Goal: Information Seeking & Learning: Learn about a topic

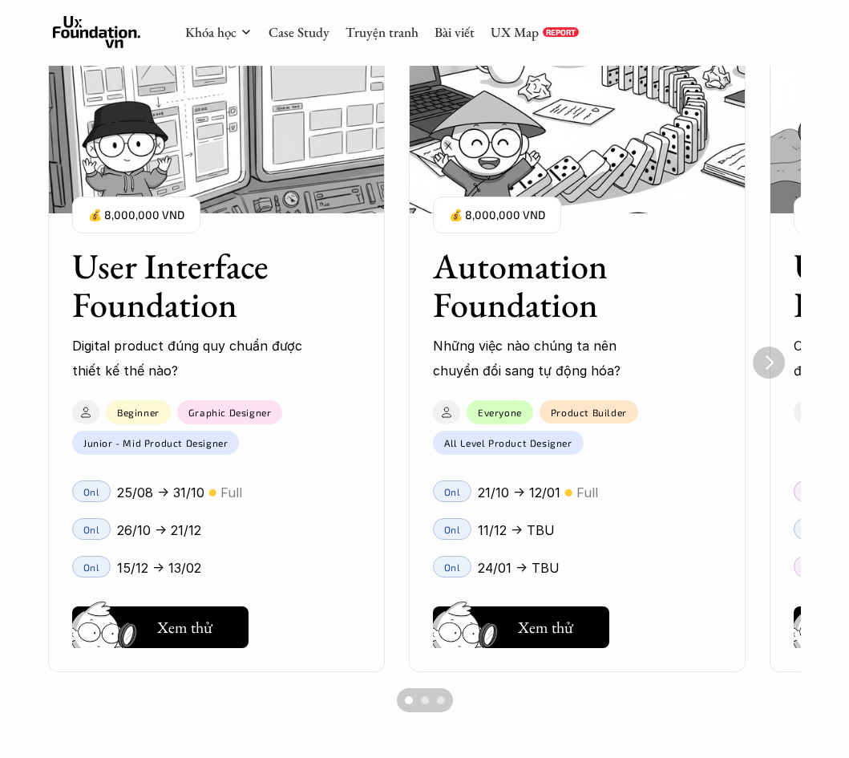
scroll to position [1122, 0]
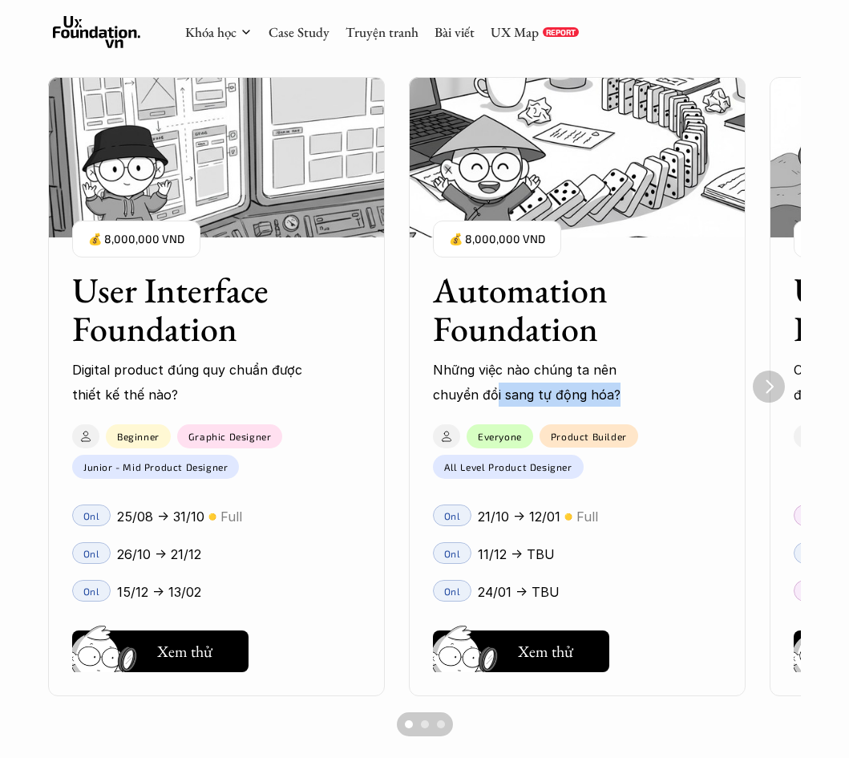
drag, startPoint x: 450, startPoint y: 394, endPoint x: 598, endPoint y: 406, distance: 148.8
click at [598, 406] on p "Những việc nào chúng ta nên chuyển đổi sang tự động hóa?" at bounding box center [549, 382] width 232 height 49
click at [588, 391] on p "Những việc nào chúng ta nên chuyển đổi sang tự động hóa?" at bounding box center [549, 382] width 232 height 49
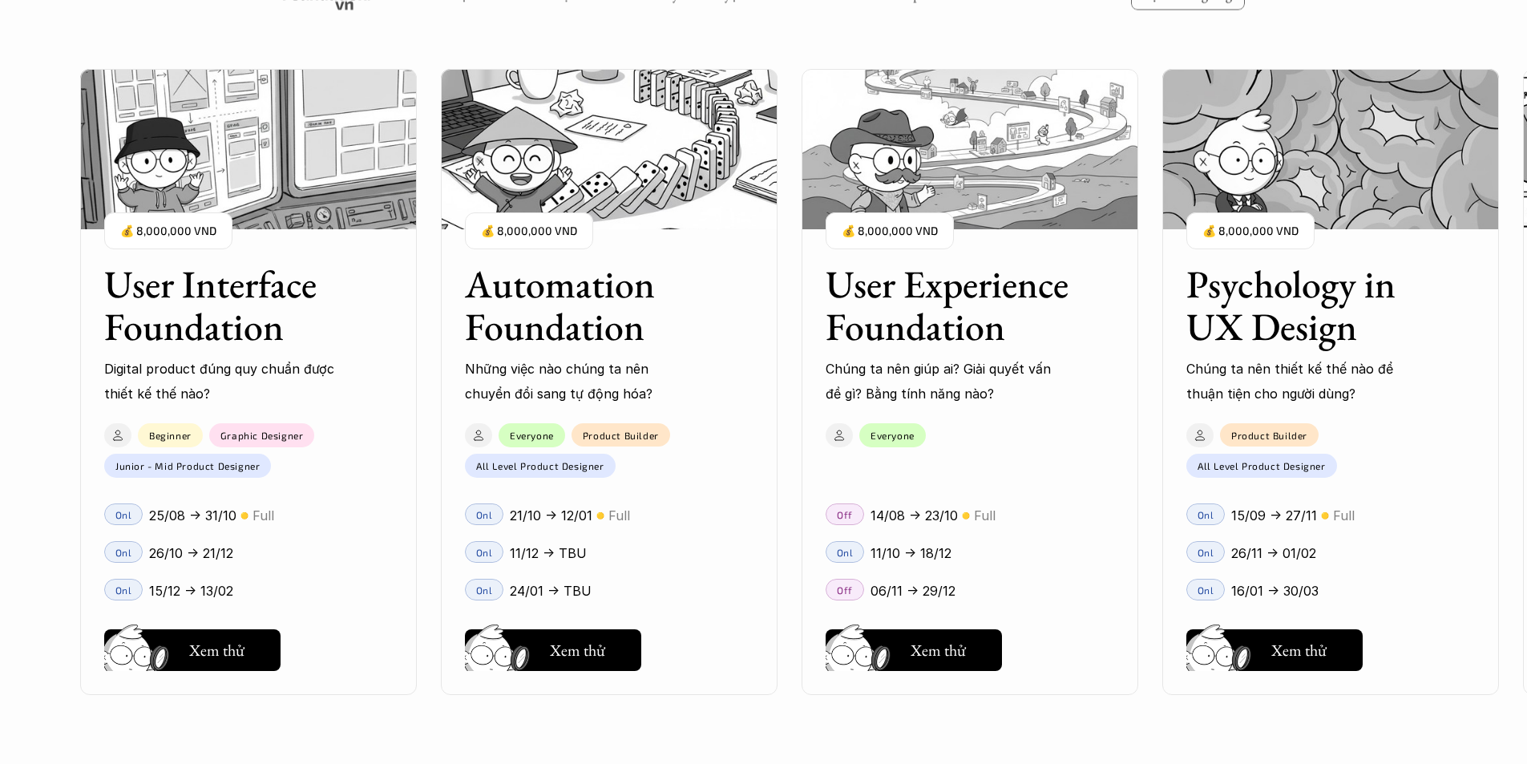
scroll to position [1627, 0]
click at [848, 659] on div "User Interface Foundation Digital product đúng quy chuẩn được thiết kế thế nào?…" at bounding box center [763, 382] width 1367 height 764
click at [848, 642] on div "User Interface Foundation Digital product đúng quy chuẩn được thiết kế thế nào?…" at bounding box center [763, 382] width 1367 height 764
click at [845, 644] on div "User Interface Foundation Digital product đúng quy chuẩn được thiết kế thế nào?…" at bounding box center [763, 382] width 1367 height 764
click at [848, 656] on div "User Interface Foundation Digital product đúng quy chuẩn được thiết kế thế nào?…" at bounding box center [763, 382] width 1367 height 764
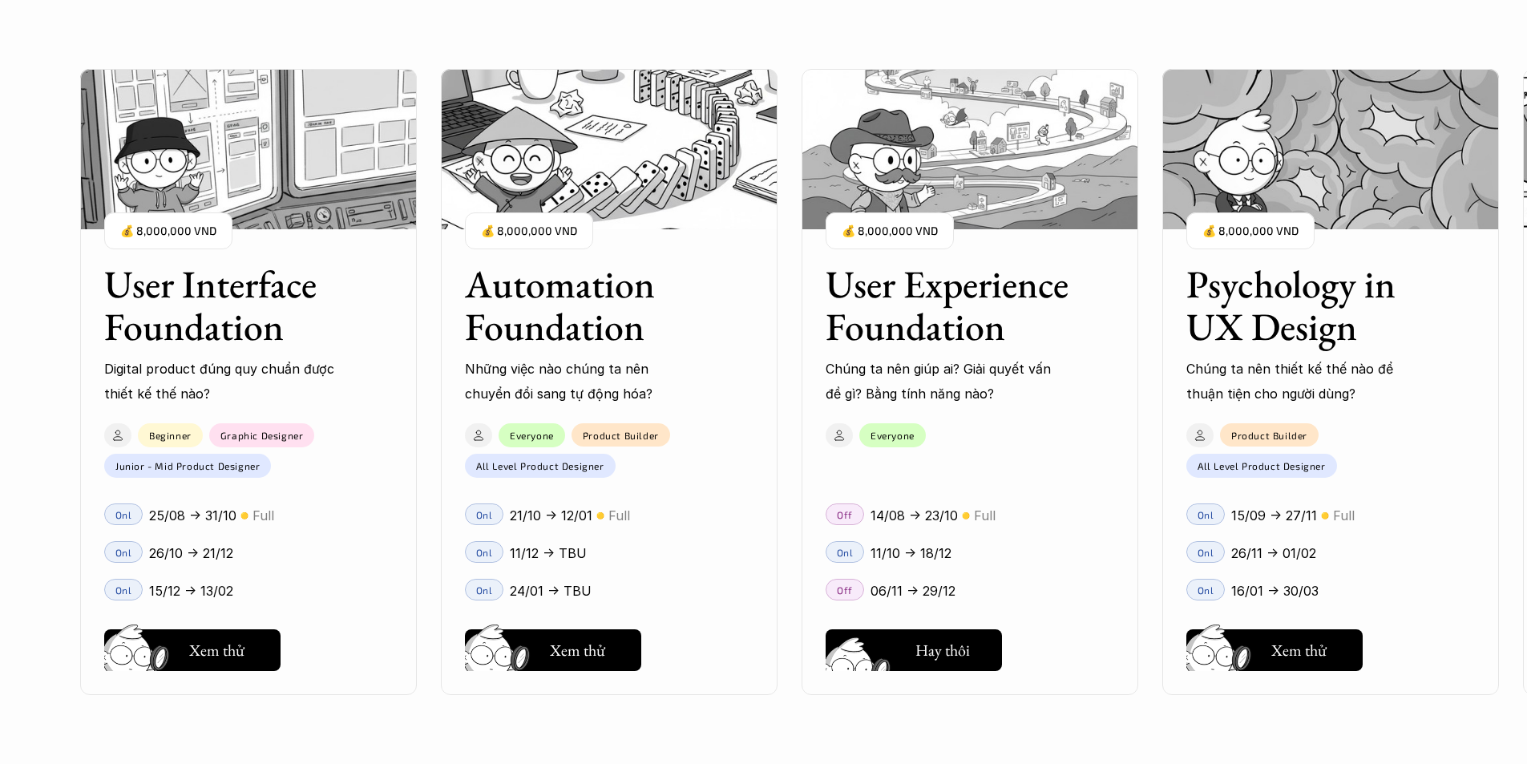
click at [848, 648] on div "User Interface Foundation Digital product đúng quy chuẩn được thiết kế thế nào?…" at bounding box center [763, 382] width 1367 height 764
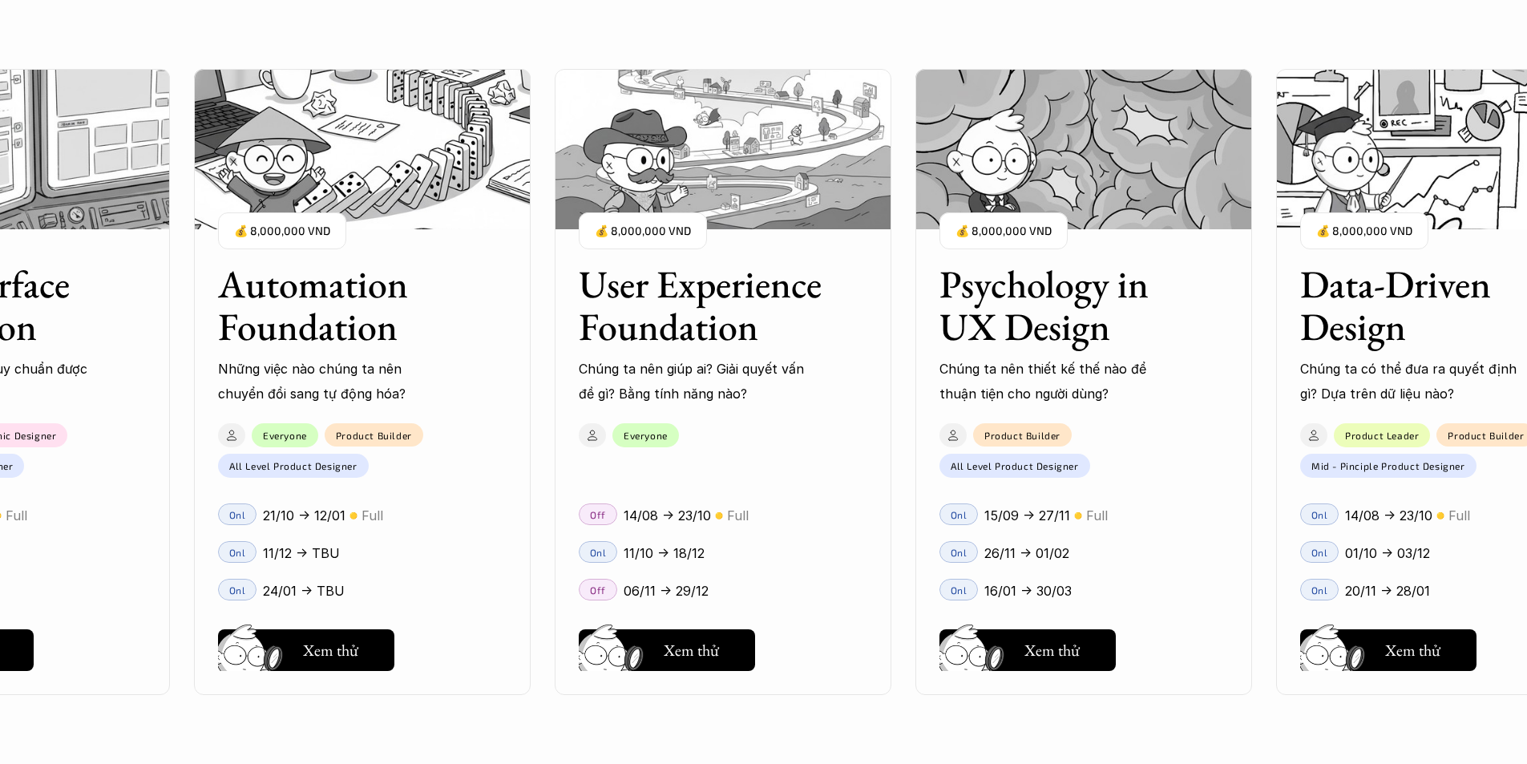
drag, startPoint x: 1301, startPoint y: 372, endPoint x: 1037, endPoint y: 370, distance: 263.7
click at [848, 370] on div "User Interface Foundation Digital product đúng quy chuẩn được thiết kế thế nào?…" at bounding box center [763, 382] width 1367 height 764
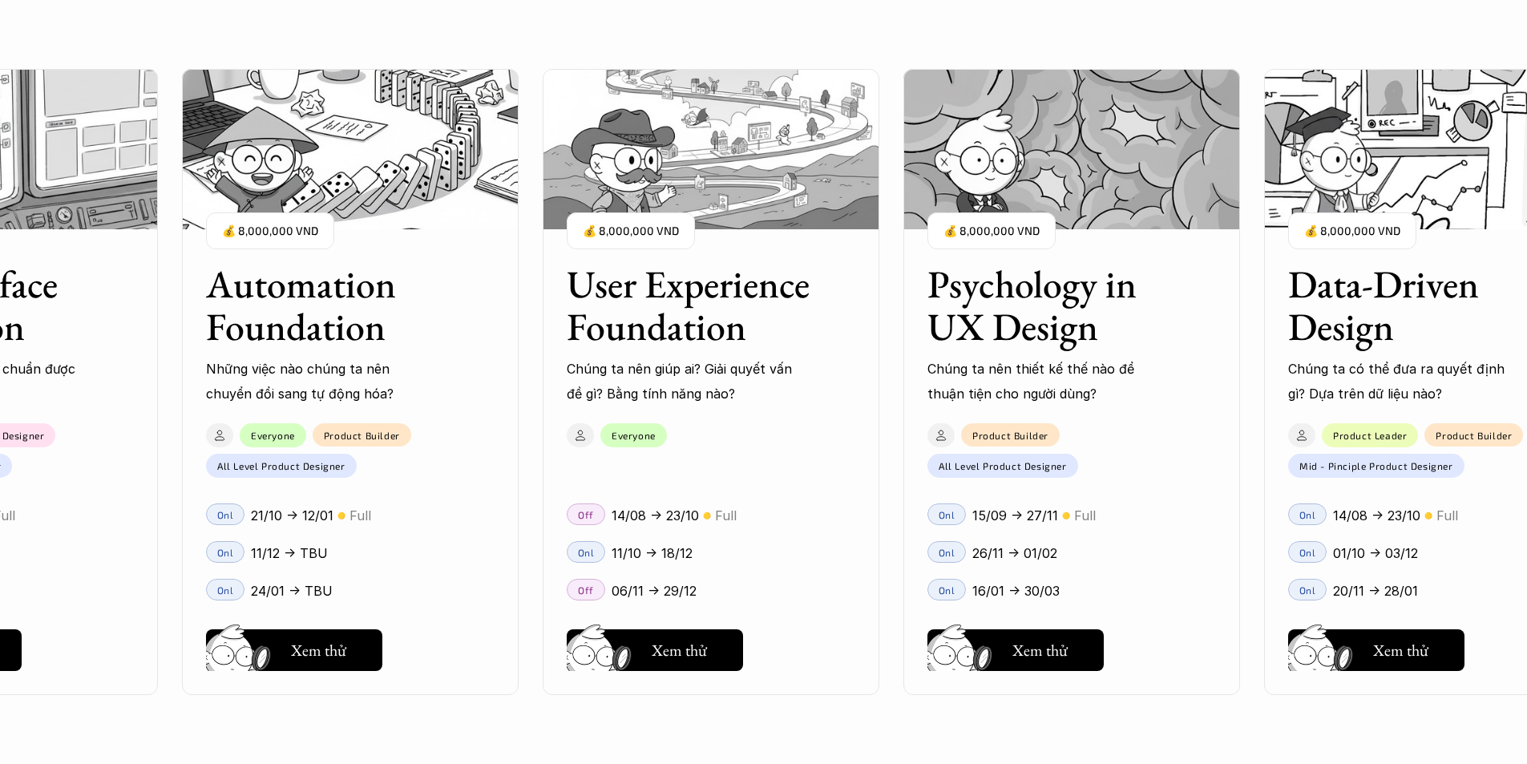
drag, startPoint x: 1211, startPoint y: 394, endPoint x: 959, endPoint y: 378, distance: 253.0
click at [848, 378] on div "User Interface Foundation Digital product đúng quy chuẩn được thiết kế thế nào?…" at bounding box center [763, 382] width 1367 height 764
click at [848, 371] on div "User Interface Foundation Digital product đúng quy chuẩn được thiết kế thế nào?…" at bounding box center [763, 382] width 1367 height 764
click at [848, 644] on div "User Interface Foundation Digital product đúng quy chuẩn được thiết kế thế nào?…" at bounding box center [763, 382] width 1367 height 764
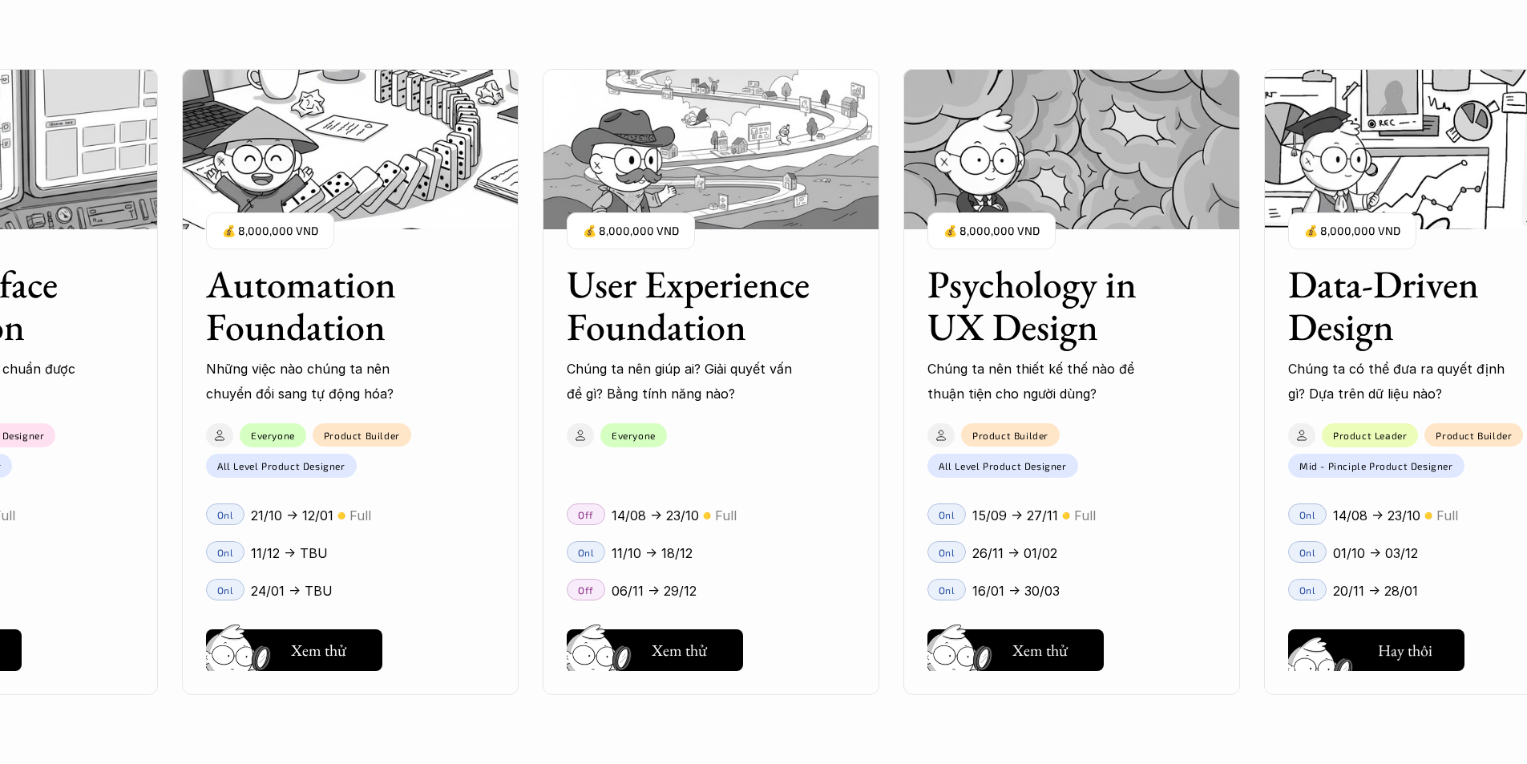
click at [848, 644] on div "User Interface Foundation Digital product đúng quy chuẩn được thiết kế thế nào?…" at bounding box center [763, 382] width 1367 height 764
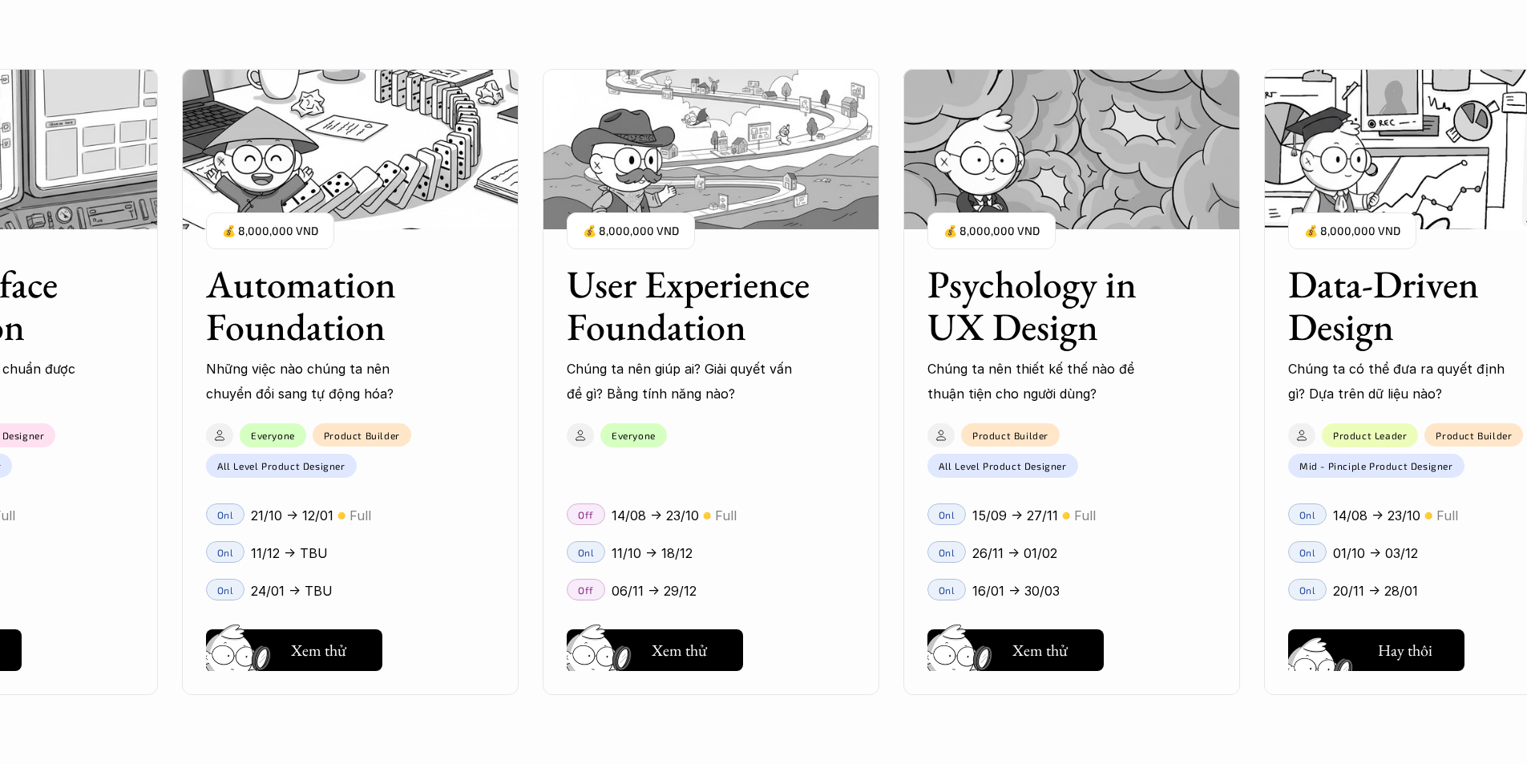
click at [848, 644] on div "User Interface Foundation Digital product đúng quy chuẩn được thiết kế thế nào?…" at bounding box center [763, 382] width 1367 height 764
click at [848, 510] on div "User Interface Foundation Digital product đúng quy chuẩn được thiết kế thế nào?…" at bounding box center [763, 382] width 1367 height 764
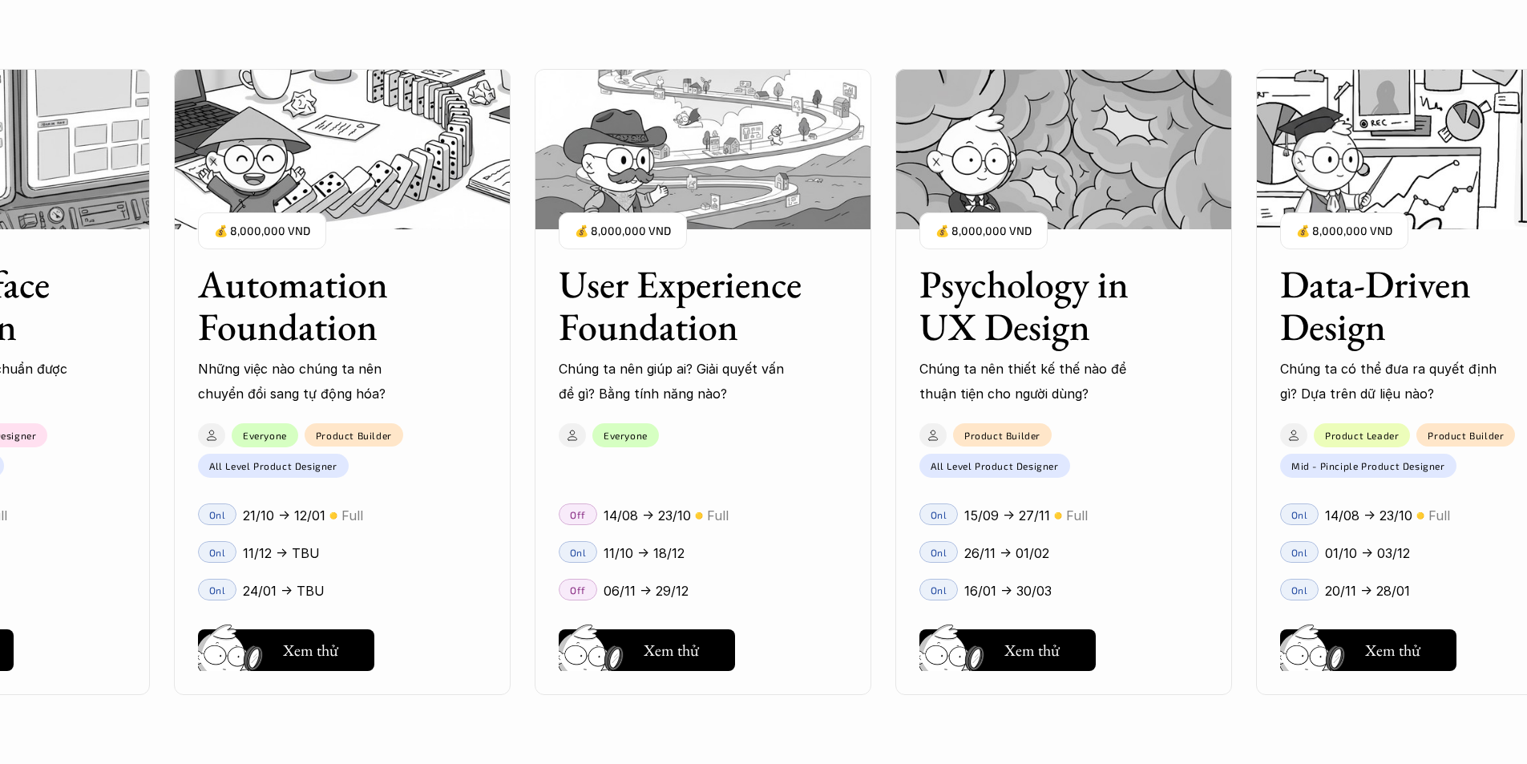
drag, startPoint x: 1423, startPoint y: 512, endPoint x: 1075, endPoint y: 494, distance: 348.4
click at [848, 494] on div "User Interface Foundation Digital product đúng quy chuẩn được thiết kế thế nào?…" at bounding box center [763, 382] width 1367 height 764
click at [848, 658] on div "User Interface Foundation Digital product đúng quy chuẩn được thiết kế thế nào?…" at bounding box center [763, 382] width 1367 height 764
click at [848, 648] on div "User Interface Foundation Digital product đúng quy chuẩn được thiết kế thế nào?…" at bounding box center [763, 382] width 1367 height 764
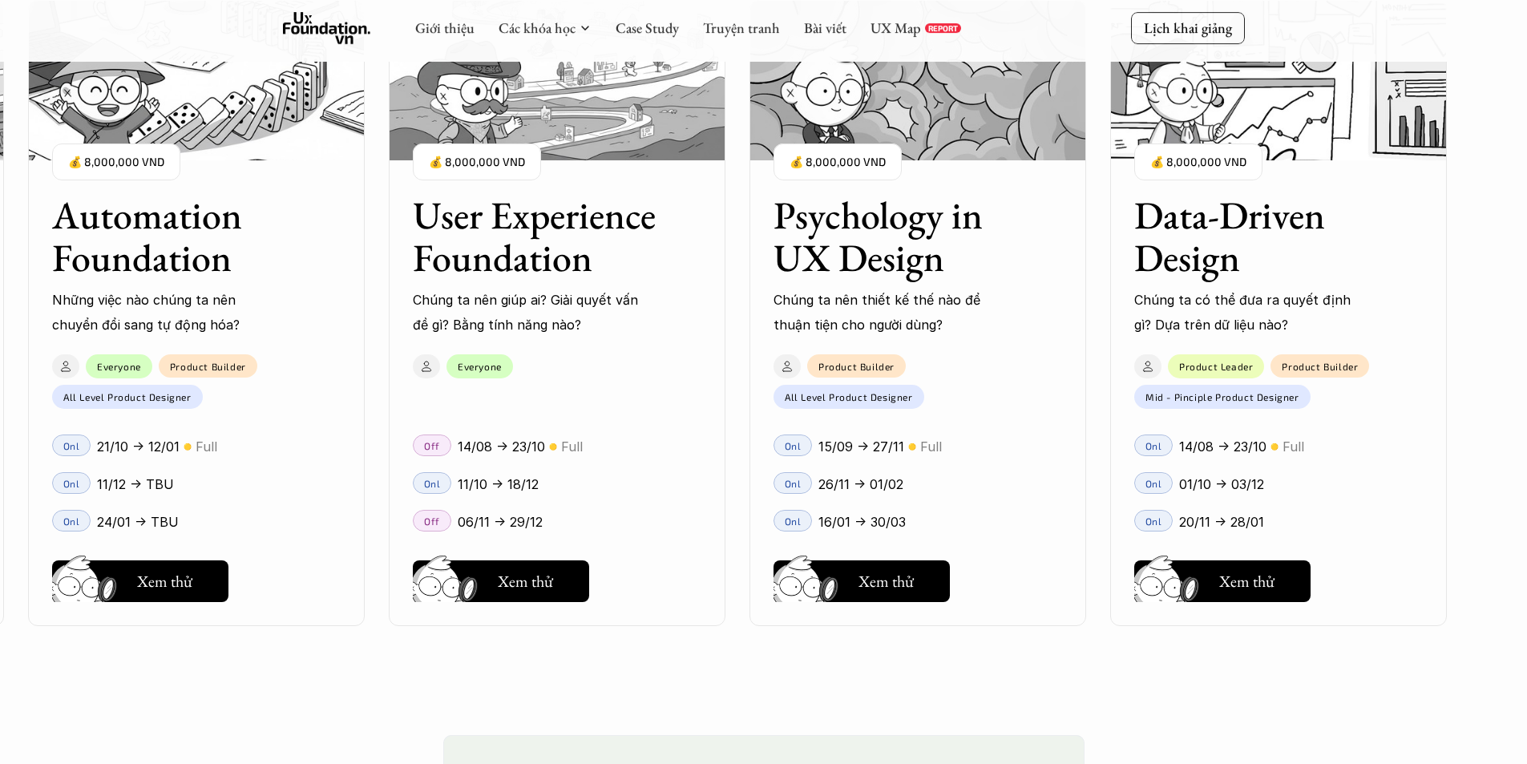
scroll to position [2509, 0]
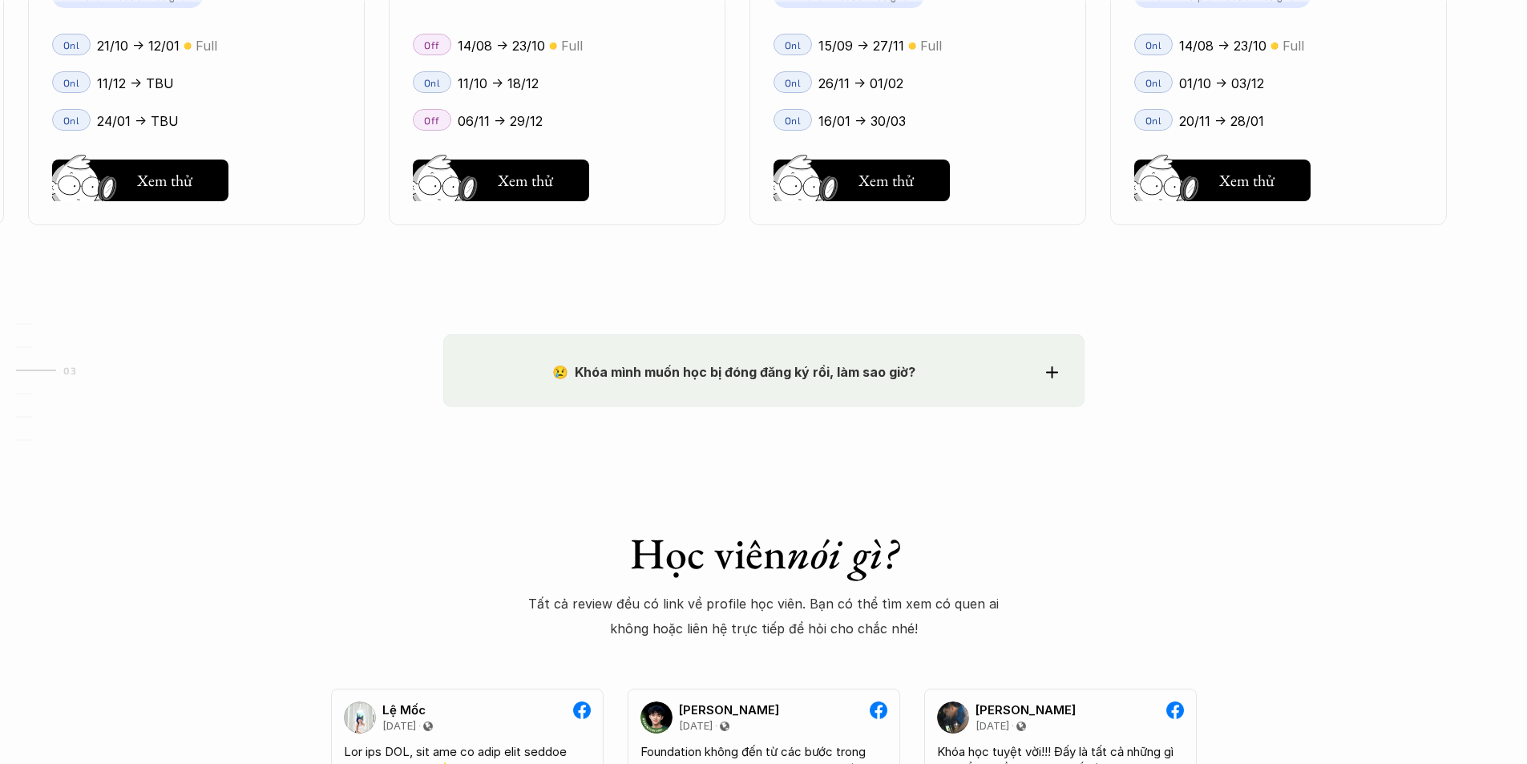
click at [848, 372] on strong "😢 Khóa mình muốn học bị đóng đăng ký rồi, làm sao giờ?" at bounding box center [733, 372] width 363 height 16
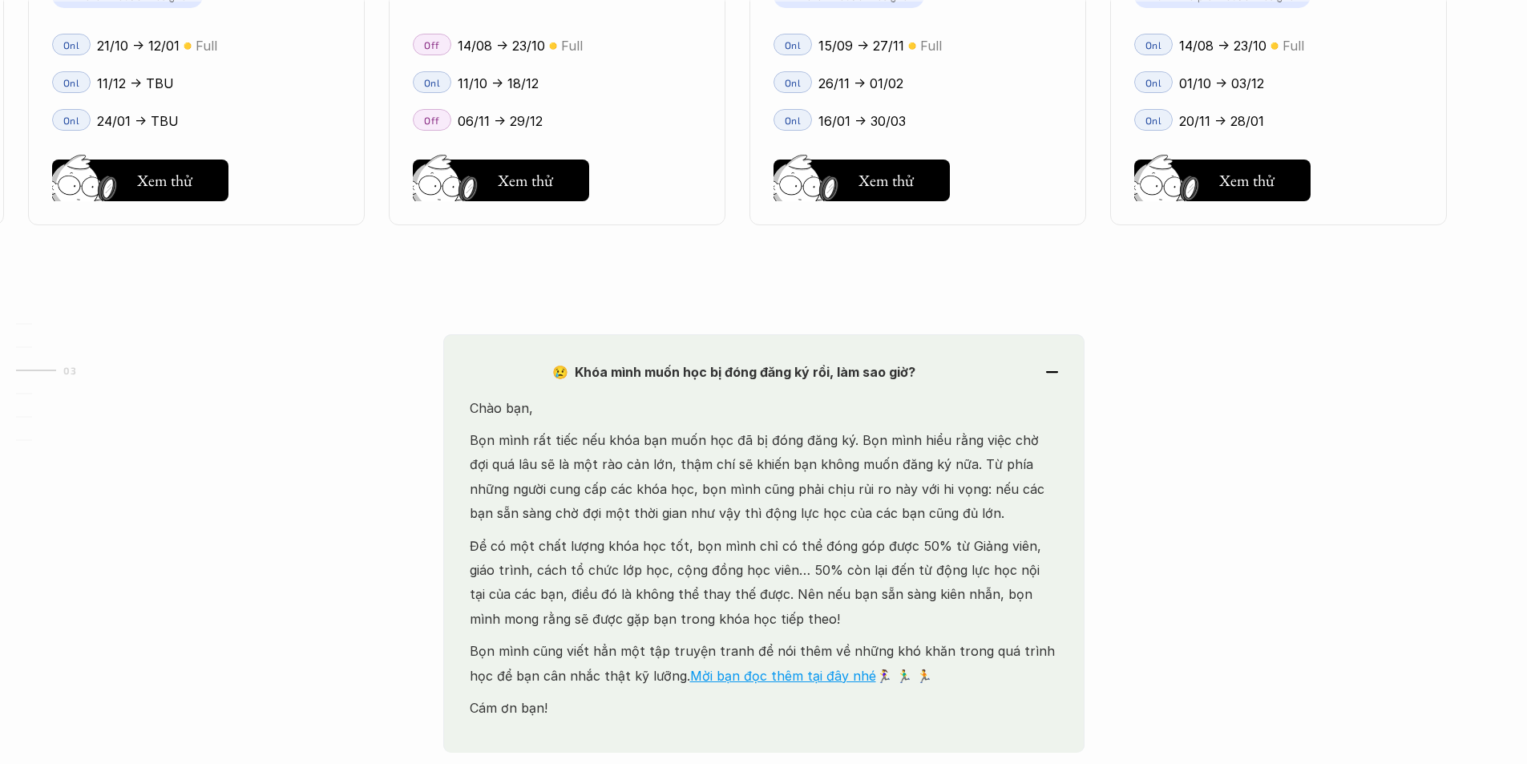
drag, startPoint x: 635, startPoint y: 434, endPoint x: 864, endPoint y: 428, distance: 229.3
click at [848, 428] on p "Bọn mình rất tiếc nếu khóa bạn muốn học đã bị đóng đăng ký. Bọn mình hiểu rằng …" at bounding box center [764, 477] width 588 height 98
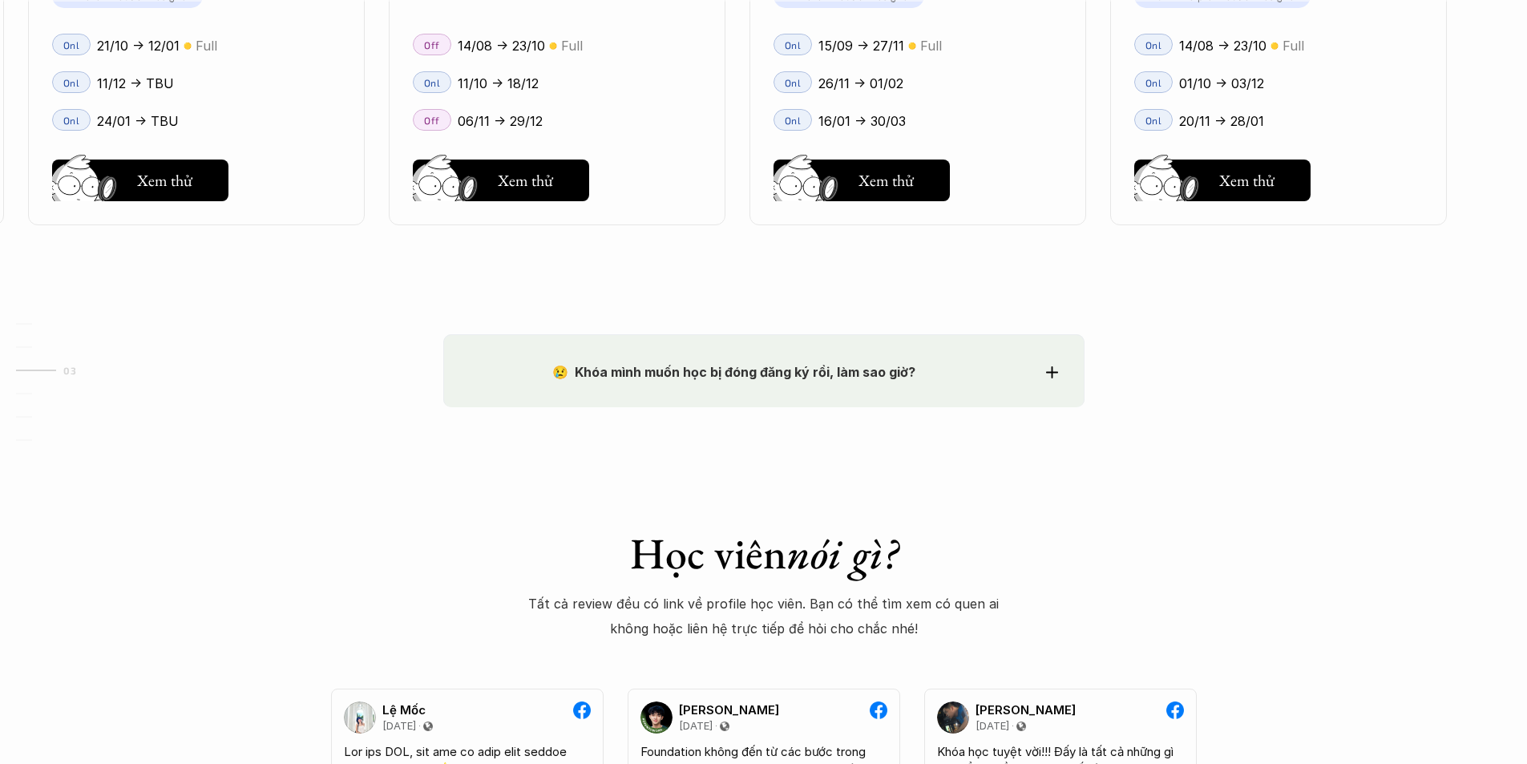
click at [848, 374] on strong "😢 Khóa mình muốn học bị đóng đăng ký rồi, làm sao giờ?" at bounding box center [733, 372] width 363 height 16
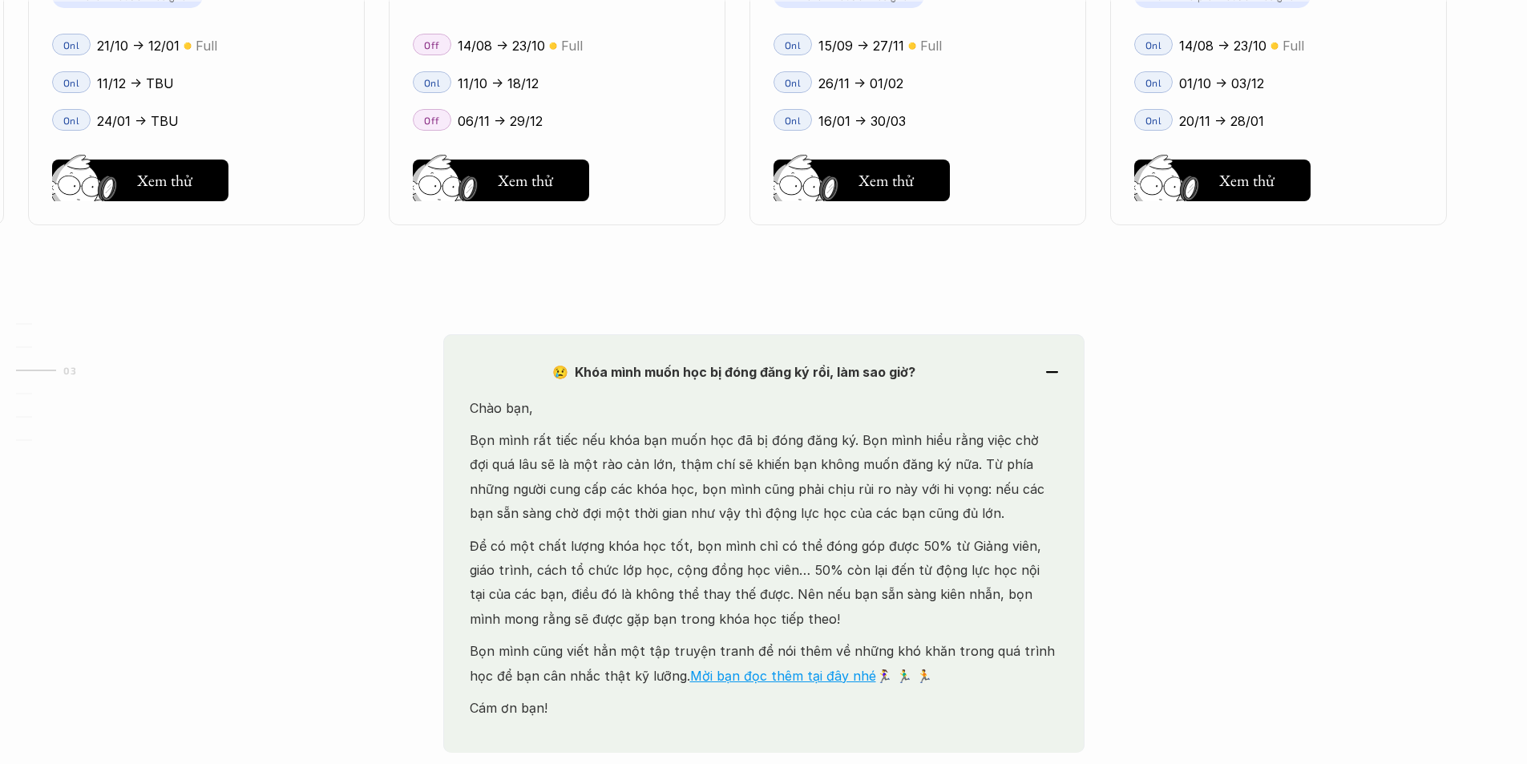
drag, startPoint x: 662, startPoint y: 569, endPoint x: 762, endPoint y: 613, distance: 108.7
click at [762, 613] on p "Để có một chất lượng khóa học tốt, bọn mình chỉ có thể đóng góp được 50% từ Giả…" at bounding box center [764, 583] width 588 height 98
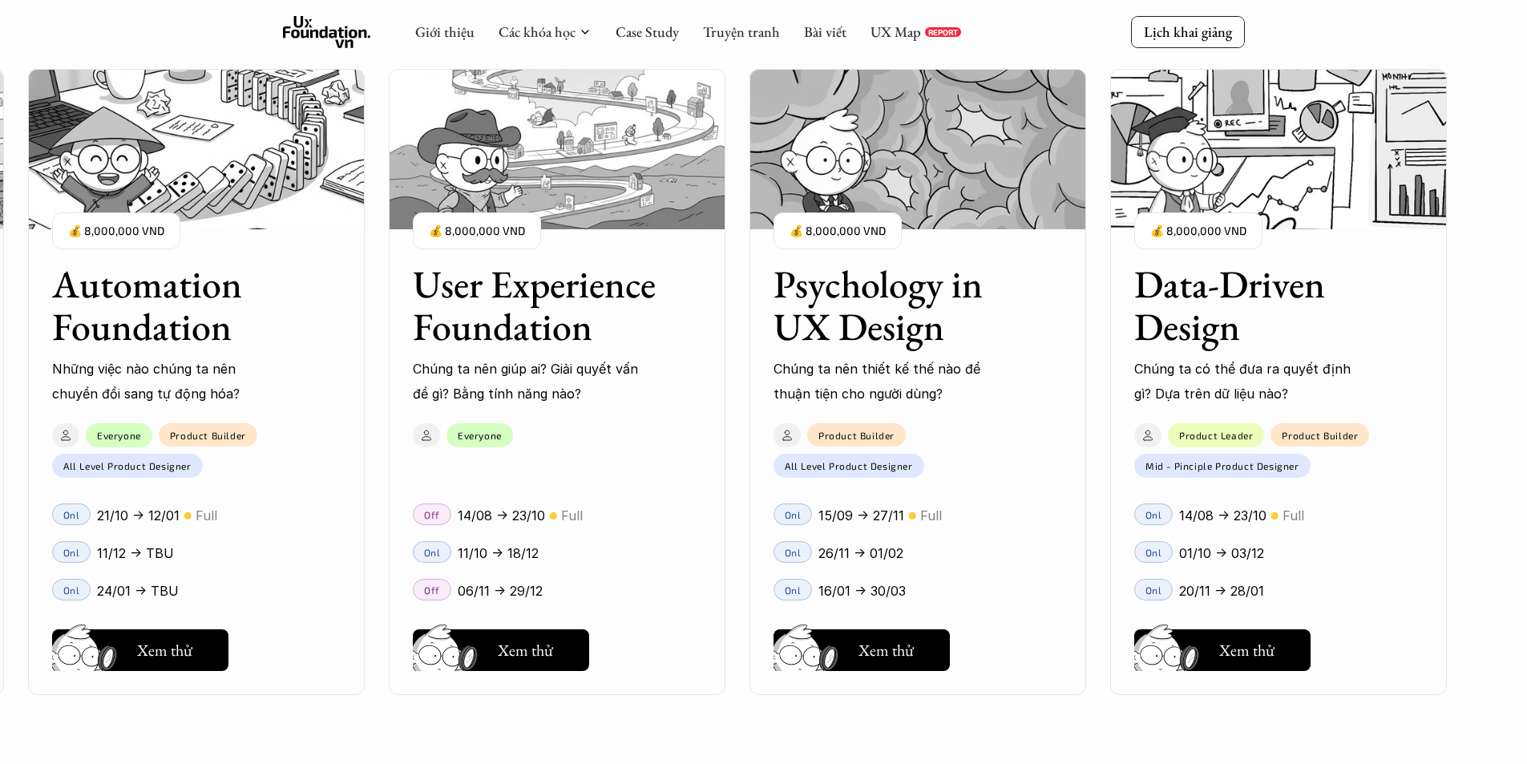
scroll to position [1707, 0]
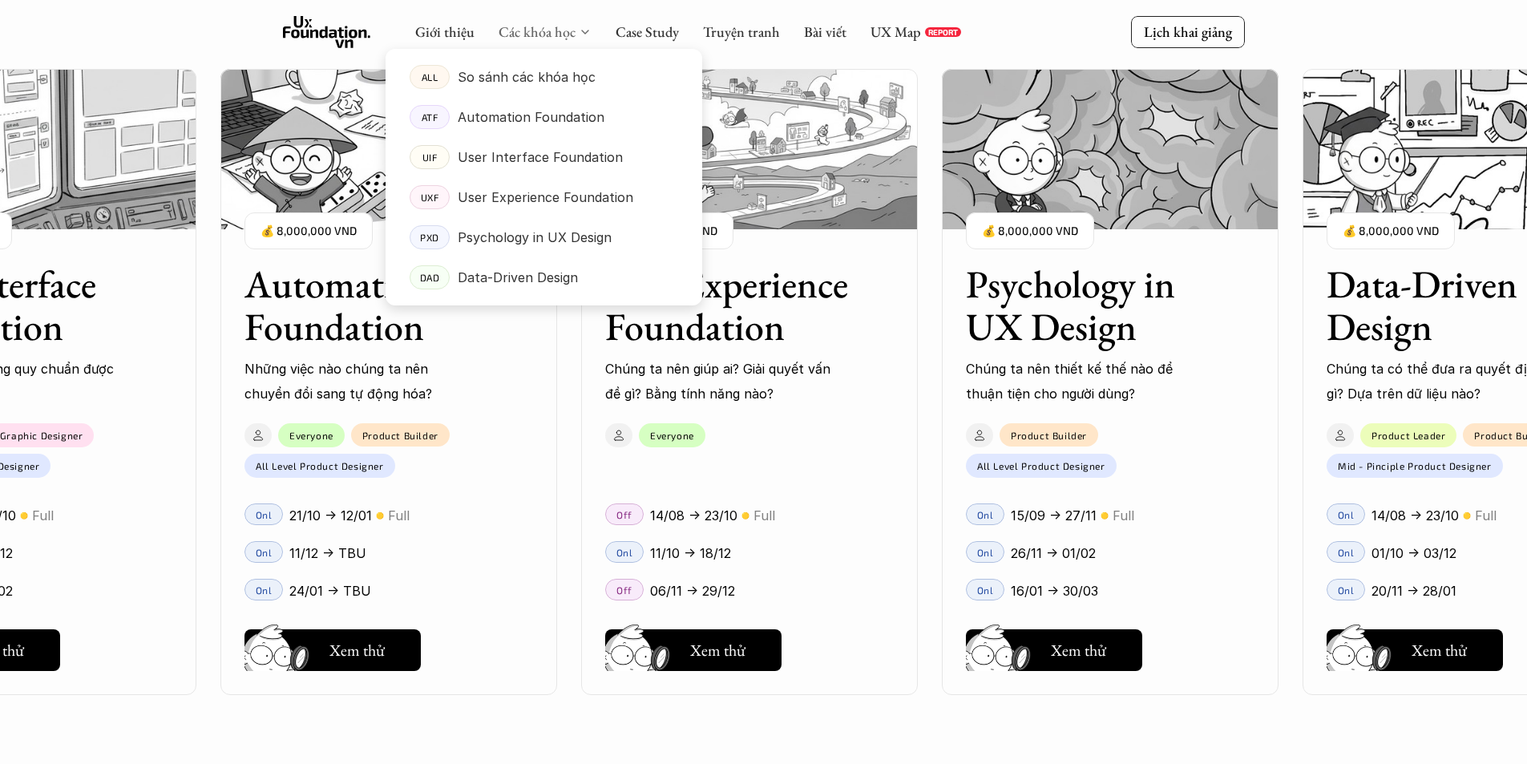
click at [551, 35] on link "Các khóa học" at bounding box center [537, 31] width 77 height 18
click at [536, 278] on p "Data-Driven Design" at bounding box center [518, 277] width 120 height 24
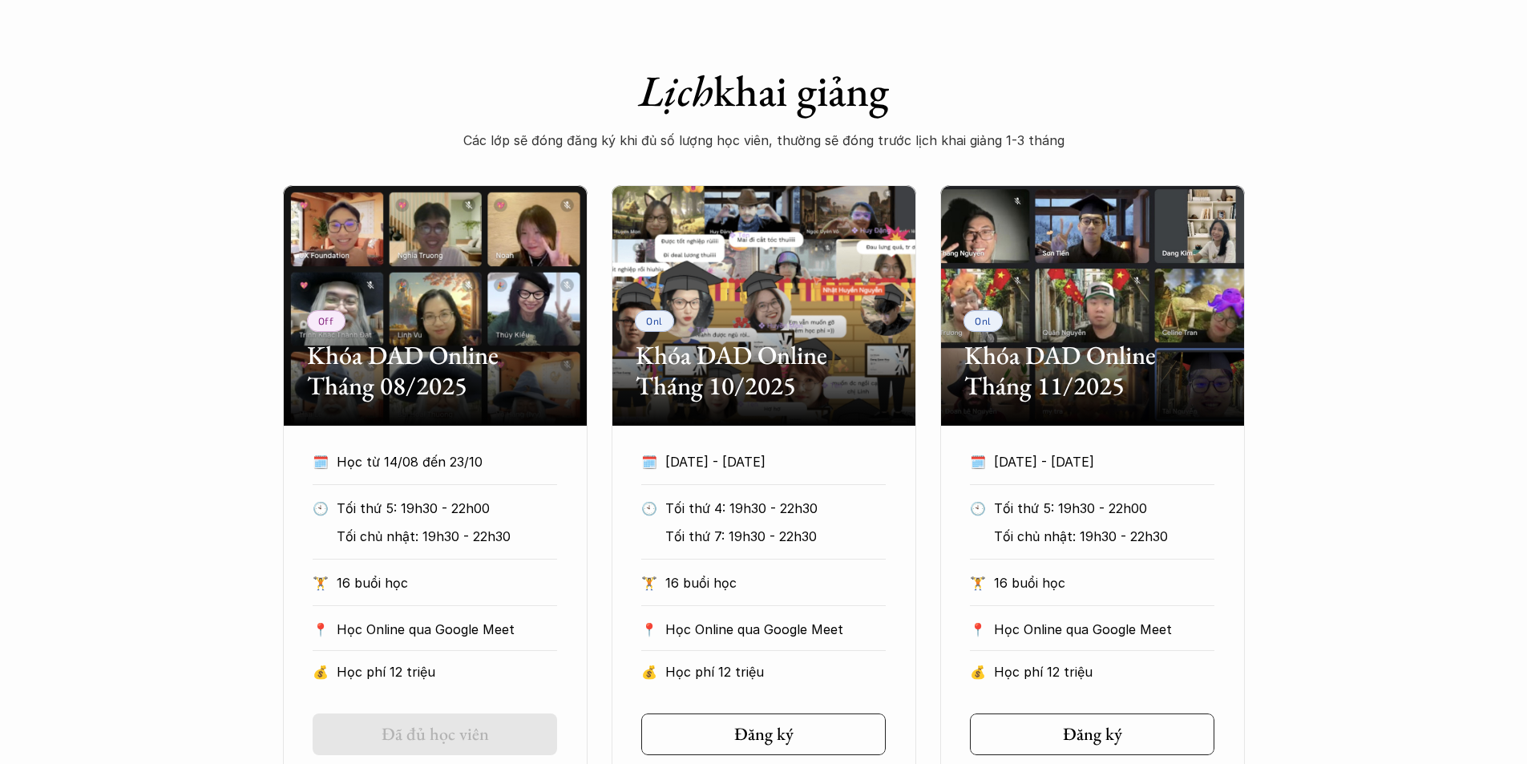
scroll to position [802, 0]
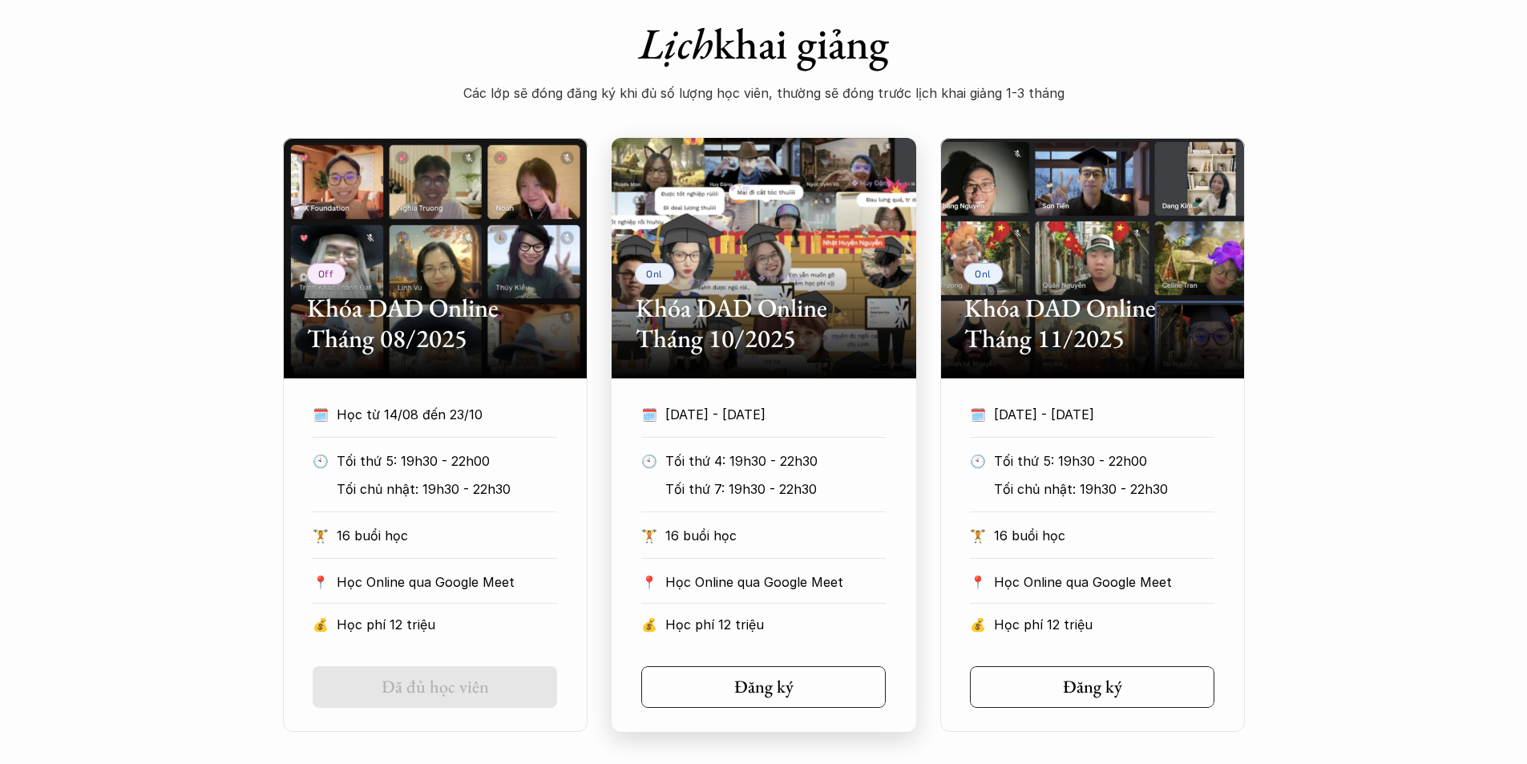
drag, startPoint x: 661, startPoint y: 418, endPoint x: 799, endPoint y: 456, distance: 142.9
click at [799, 456] on div "🗓️ 1/10/2025 - 3/12/2025 🕙 Tối thứ 4: 19h30 - 22h30 Tối thứ 7: 19h30 - 22h30 🏋️…" at bounding box center [763, 523] width 293 height 243
click at [802, 484] on p "Tối thứ 7: 19h30 - 22h30" at bounding box center [775, 489] width 220 height 24
drag, startPoint x: 685, startPoint y: 461, endPoint x: 830, endPoint y: 466, distance: 145.2
click at [830, 466] on p "Tối thứ 4: 19h30 - 22h30" at bounding box center [775, 461] width 220 height 24
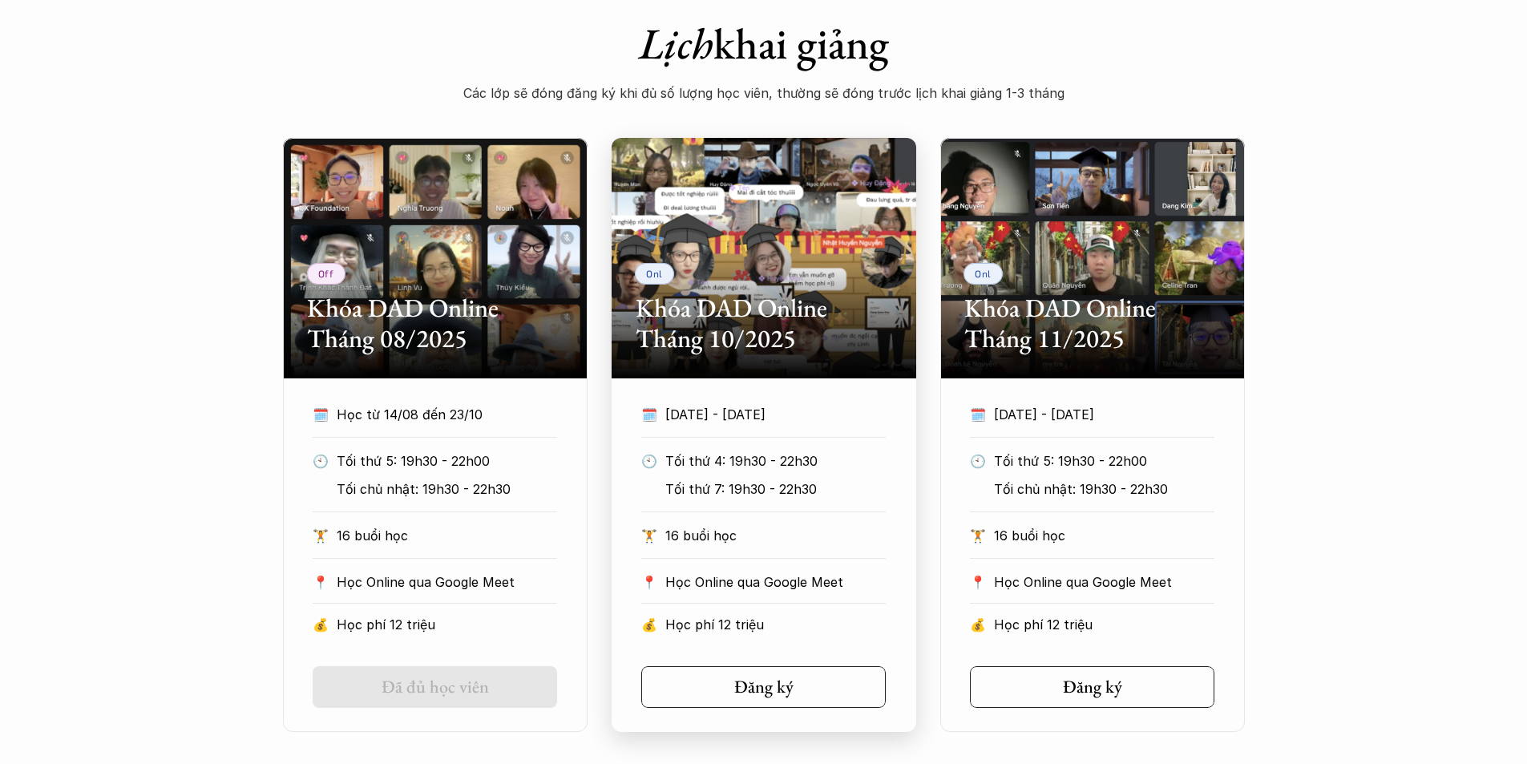
click at [786, 486] on p "Tối thứ 7: 19h30 - 22h30" at bounding box center [775, 489] width 220 height 24
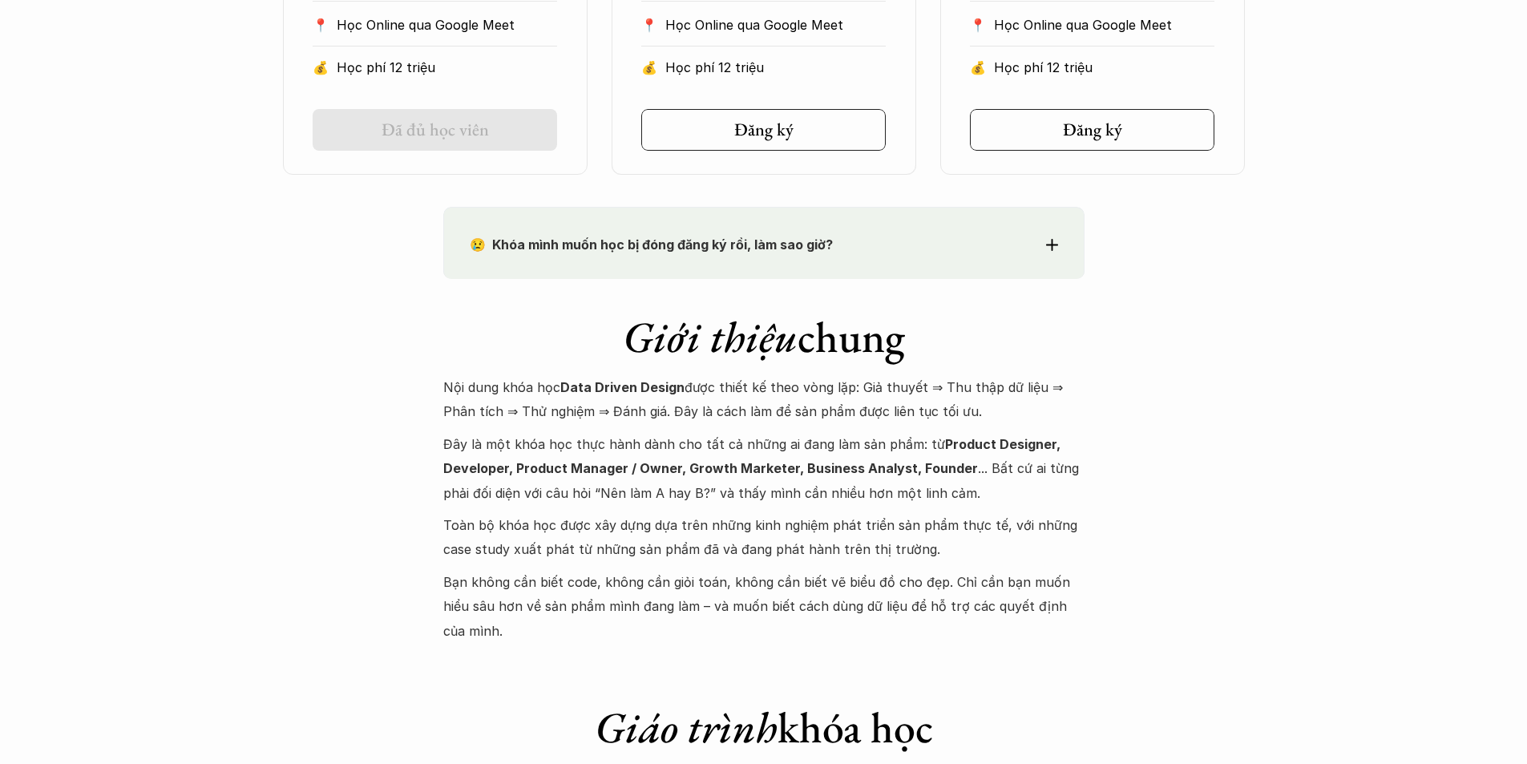
scroll to position [1523, 0]
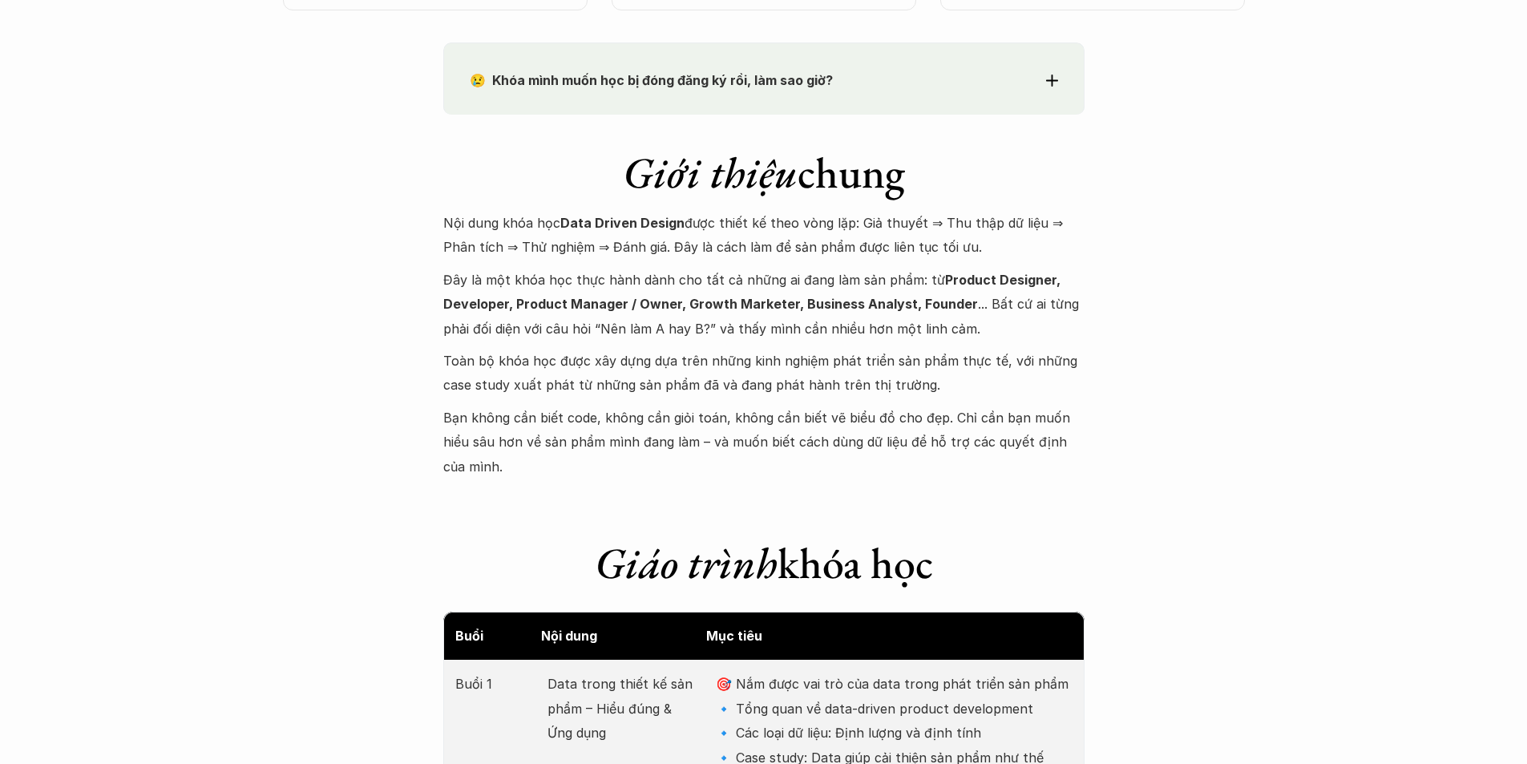
drag, startPoint x: 523, startPoint y: 248, endPoint x: 1028, endPoint y: 235, distance: 504.4
click at [848, 234] on p "Nội dung khóa học Data Driven Design được thiết kế theo vòng lặp: Giả thuyết ⇒ …" at bounding box center [763, 235] width 641 height 49
drag, startPoint x: 442, startPoint y: 275, endPoint x: 663, endPoint y: 291, distance: 221.0
click at [719, 281] on p "Đây là một khóa học thực hành dành cho tất cả những ai đang làm sản phẩm: từ Pr…" at bounding box center [763, 304] width 641 height 73
drag, startPoint x: 460, startPoint y: 295, endPoint x: 943, endPoint y: 285, distance: 483.5
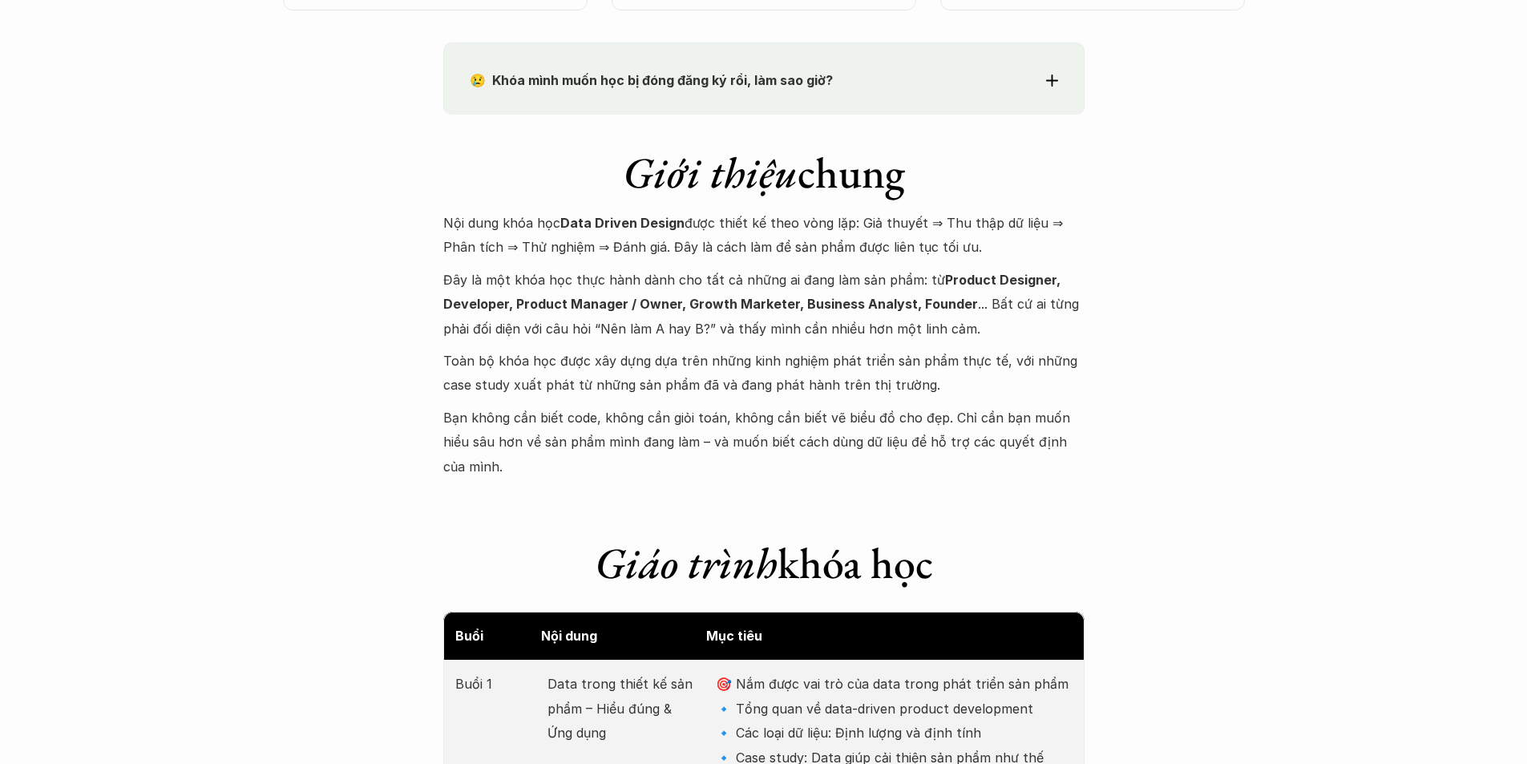
click at [848, 285] on strong "Product Designer, Developer, Product Manager / Owner, Growth Marketer, Business…" at bounding box center [753, 292] width 620 height 40
drag, startPoint x: 463, startPoint y: 333, endPoint x: 919, endPoint y: 336, distance: 455.3
click at [848, 329] on p "Đây là một khóa học thực hành dành cho tất cả những ai đang làm sản phẩm: từ Pr…" at bounding box center [763, 304] width 641 height 73
click at [848, 337] on p "Đây là một khóa học thực hành dành cho tất cả những ai đang làm sản phẩm: từ Pr…" at bounding box center [763, 304] width 641 height 73
drag, startPoint x: 450, startPoint y: 360, endPoint x: 792, endPoint y: 381, distance: 342.1
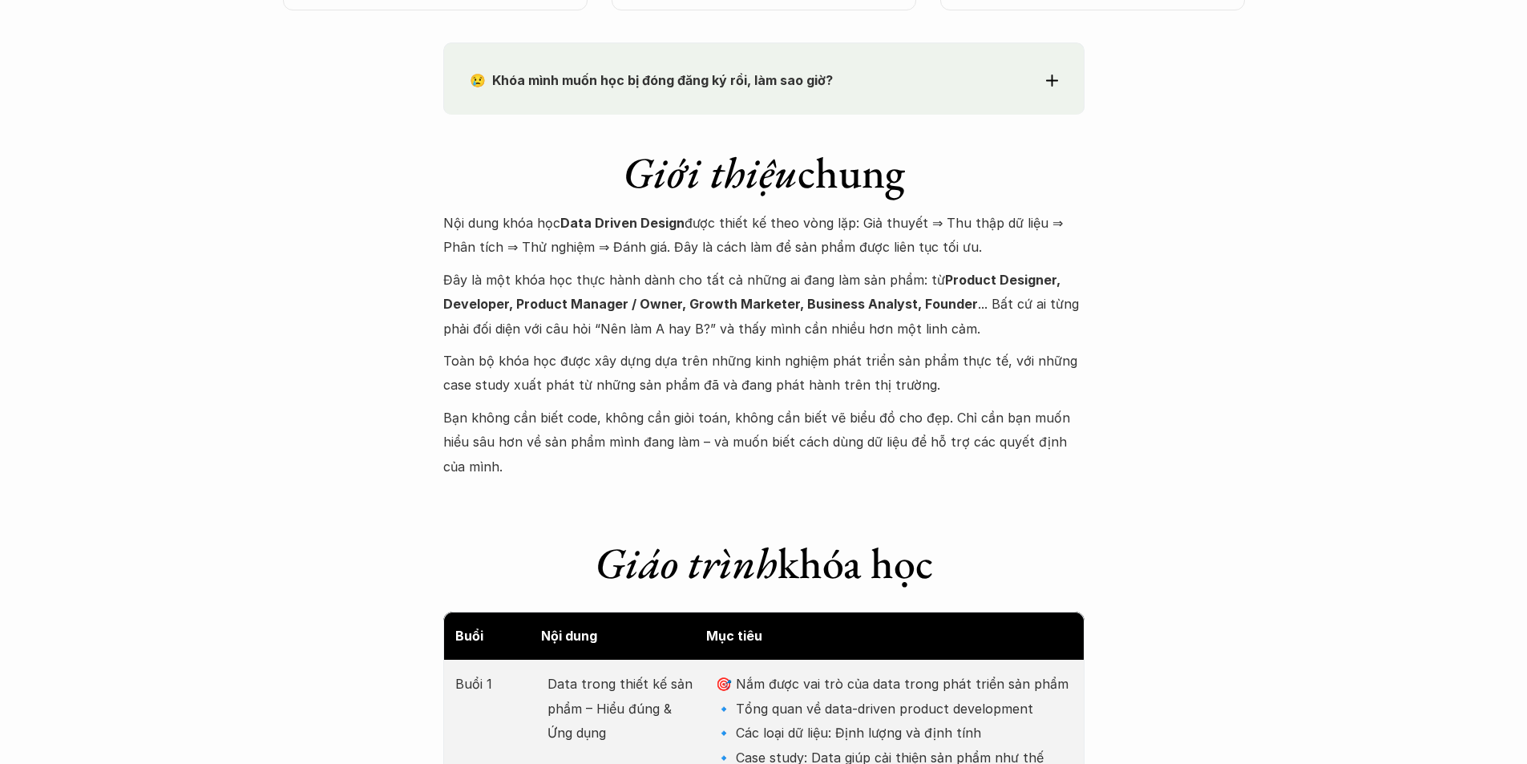
click at [792, 381] on p "Toàn bộ khóa học được xây dựng dựa trên những kinh nghiệm phát triển sản phẩm t…" at bounding box center [763, 373] width 641 height 49
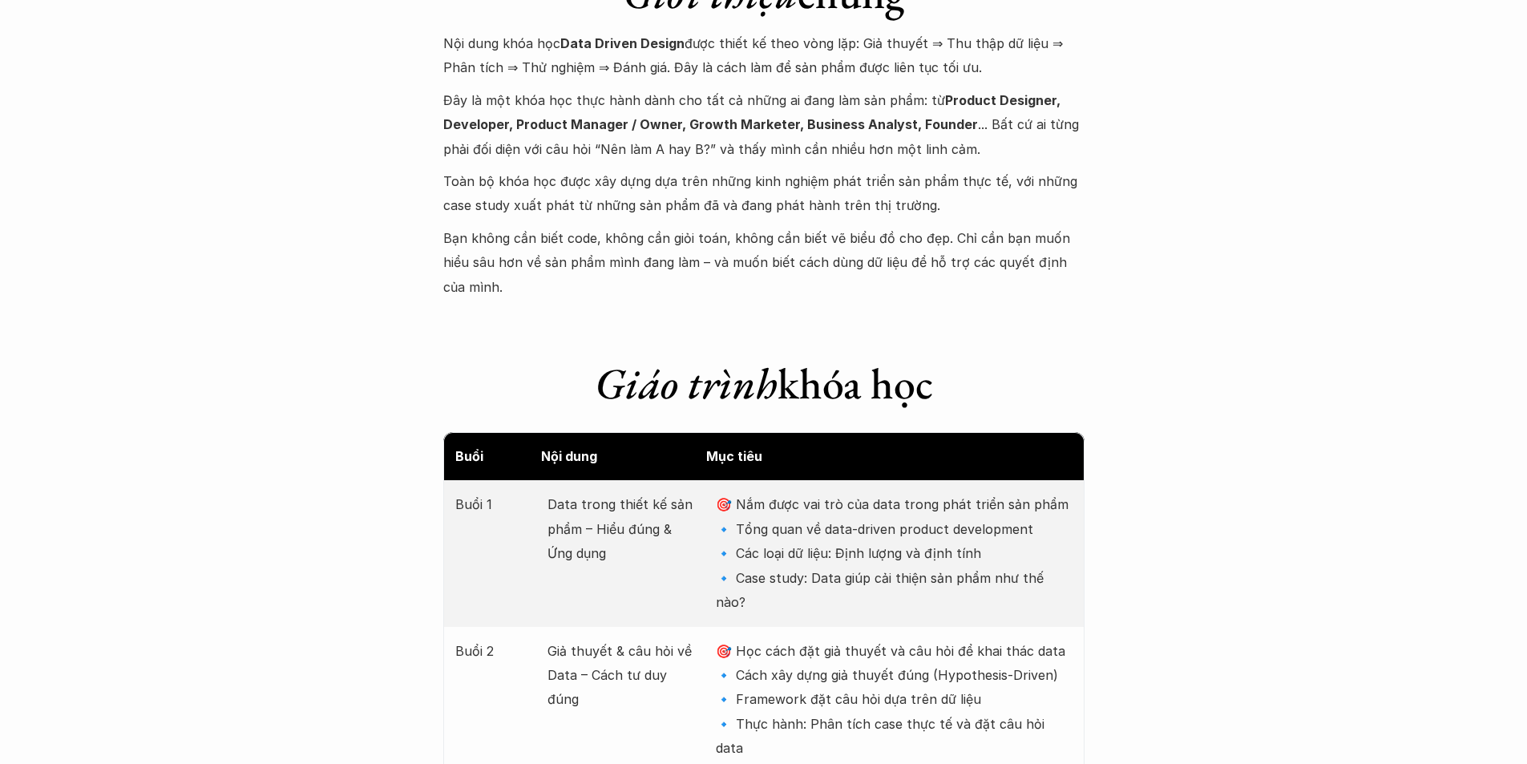
scroll to position [1763, 0]
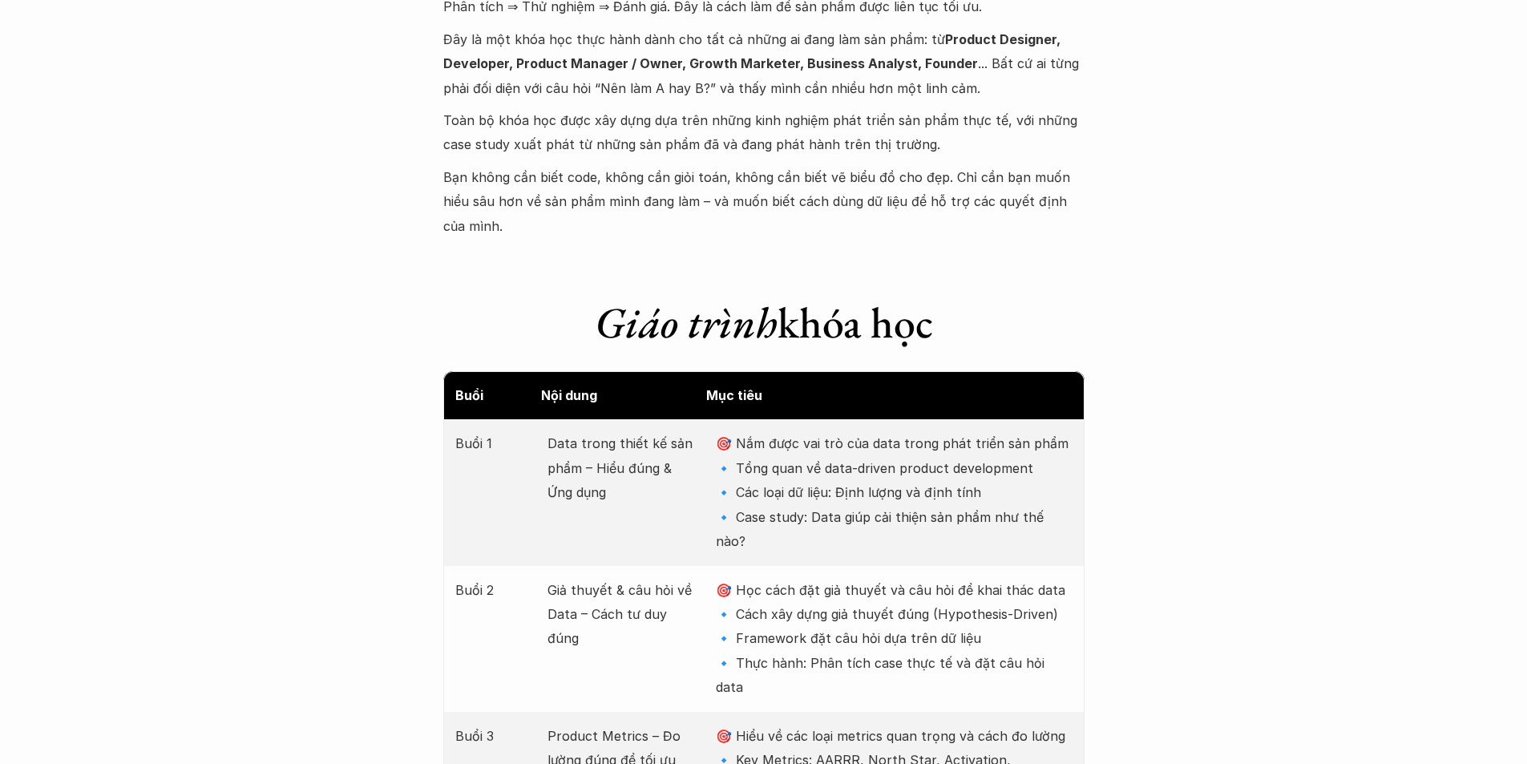
drag, startPoint x: 460, startPoint y: 184, endPoint x: 818, endPoint y: 212, distance: 358.6
click at [818, 212] on p "Bạn không cần biết code, không cần giỏi toán, không cần biết vẽ biểu đồ cho đẹp…" at bounding box center [763, 201] width 641 height 73
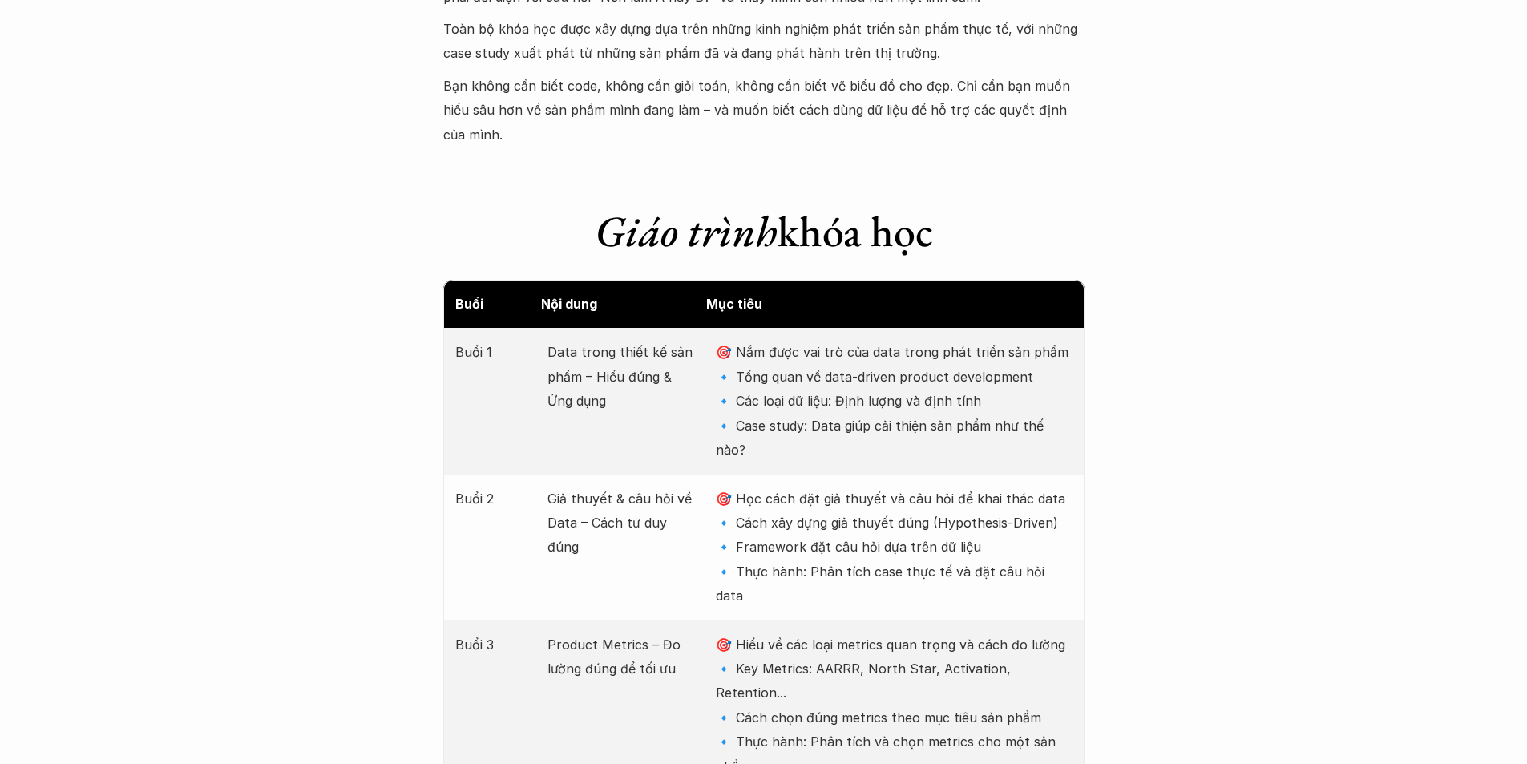
scroll to position [1924, 0]
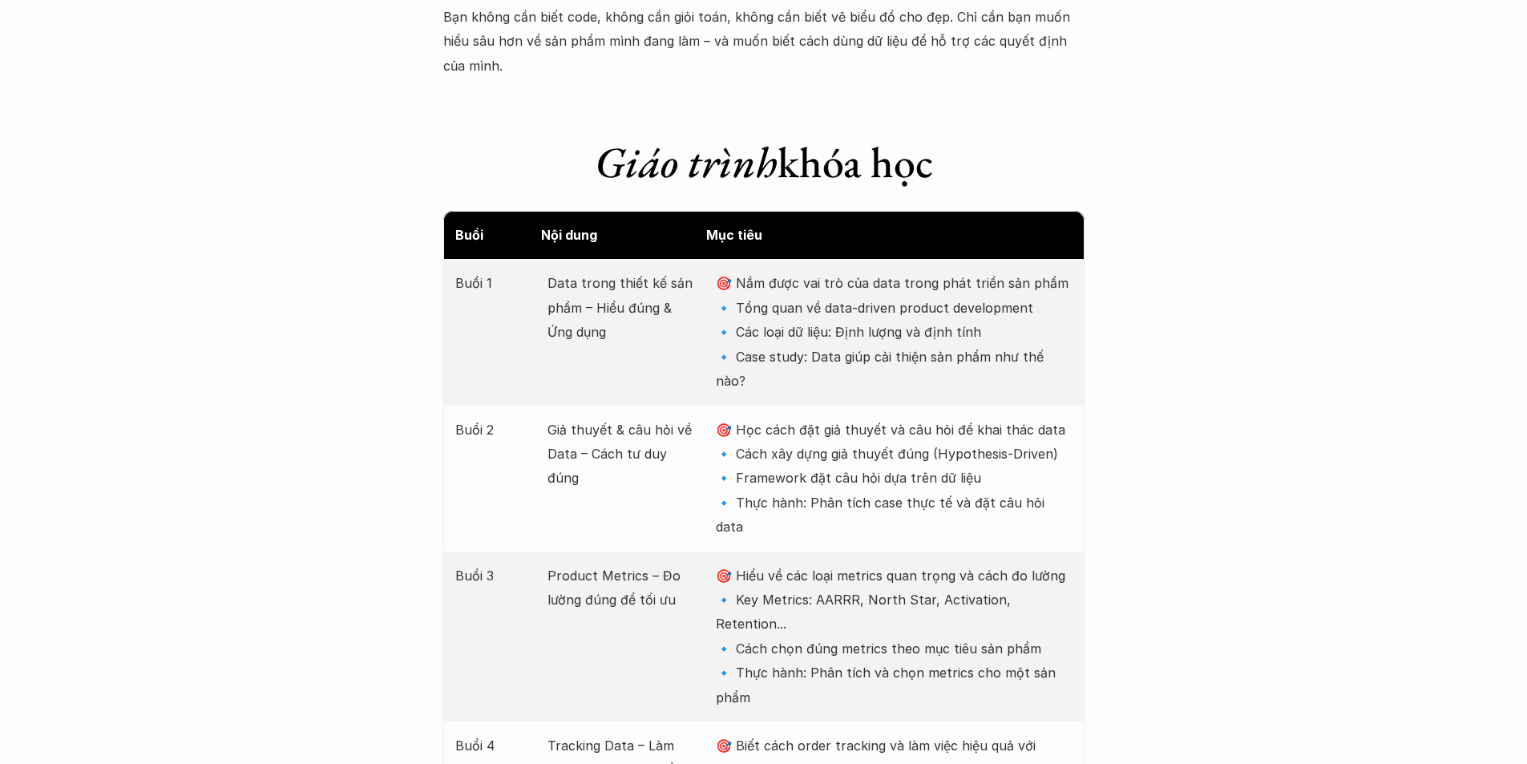
drag, startPoint x: 551, startPoint y: 259, endPoint x: 587, endPoint y: 309, distance: 61.4
click at [587, 309] on p "Data trong thiết kế sản phẩm – Hiểu đúng & Ứng dụng" at bounding box center [623, 307] width 152 height 73
drag, startPoint x: 788, startPoint y: 251, endPoint x: 1001, endPoint y: 285, distance: 215.9
click at [848, 271] on p "🎯 Nắm được vai trò của data trong phát triển sản phẩm 🔹 Tổng quan về data-drive…" at bounding box center [894, 332] width 356 height 122
drag, startPoint x: 748, startPoint y: 293, endPoint x: 992, endPoint y: 301, distance: 244.6
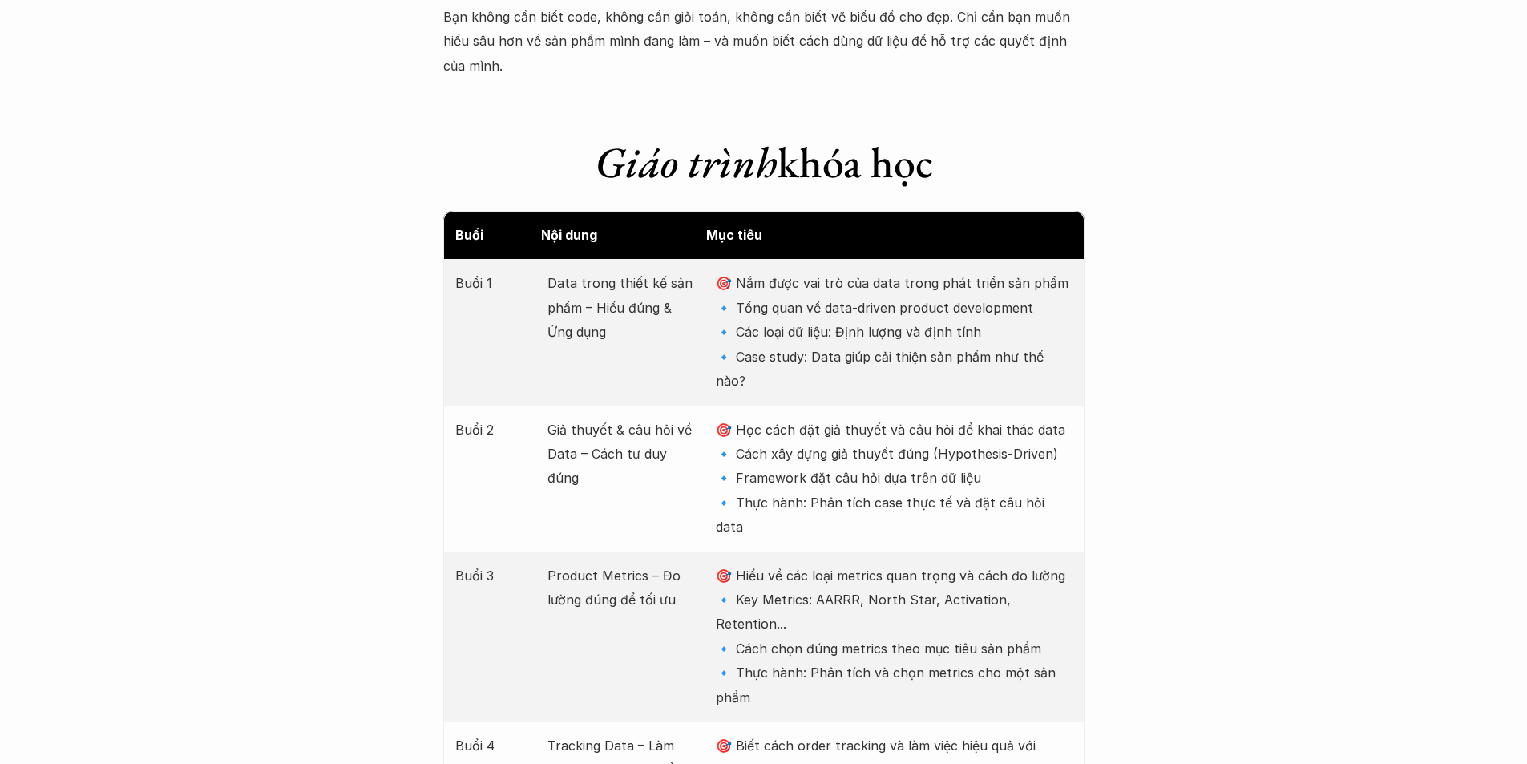
click at [848, 301] on p "🎯 Nắm được vai trò của data trong phát triển sản phẩm 🔹 Tổng quan về data-drive…" at bounding box center [894, 332] width 356 height 122
drag, startPoint x: 750, startPoint y: 330, endPoint x: 863, endPoint y: 341, distance: 112.7
click at [848, 341] on p "🎯 Nắm được vai trò của data trong phát triển sản phẩm 🔹 Tổng quan về data-drive…" at bounding box center [894, 332] width 356 height 122
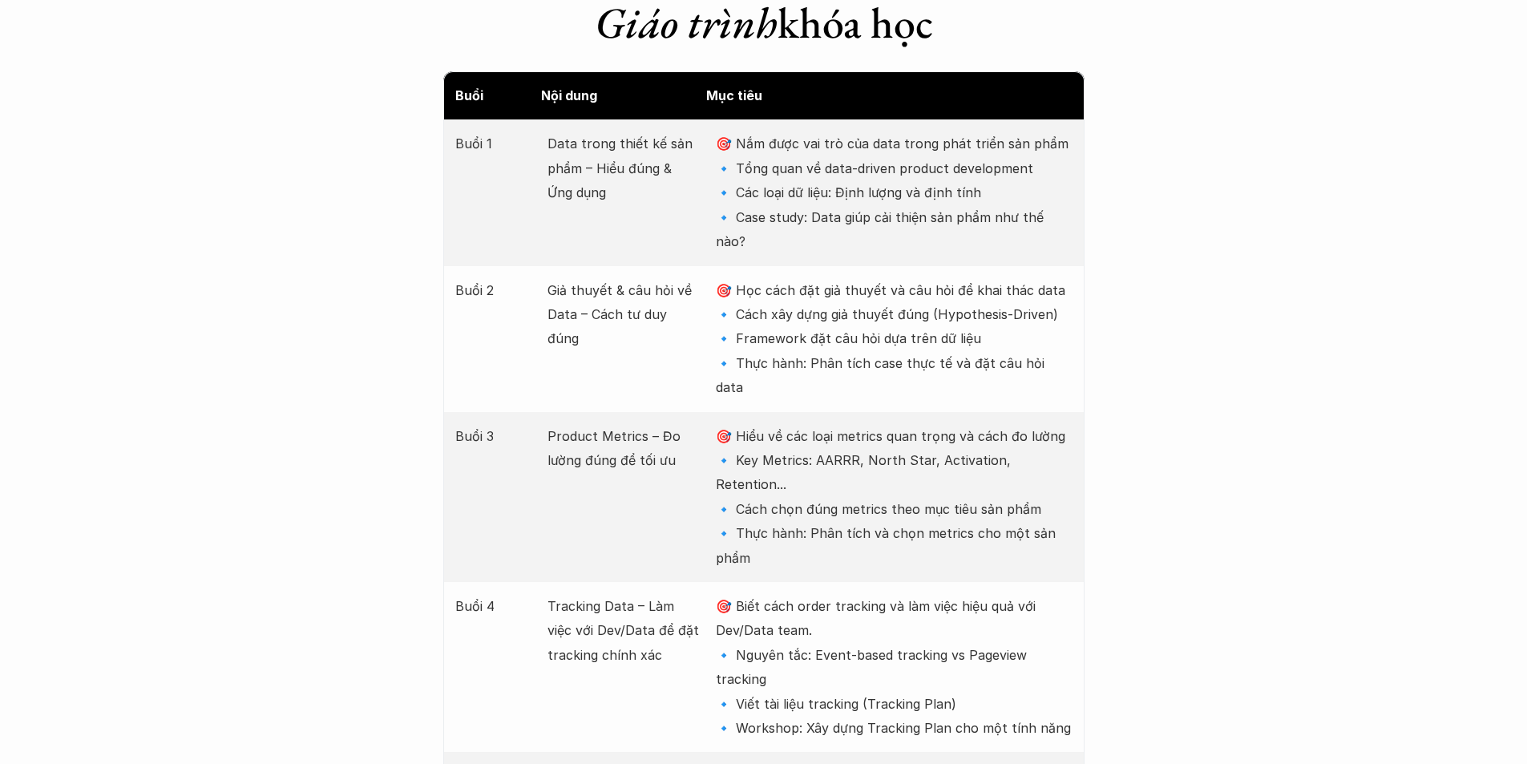
scroll to position [2084, 0]
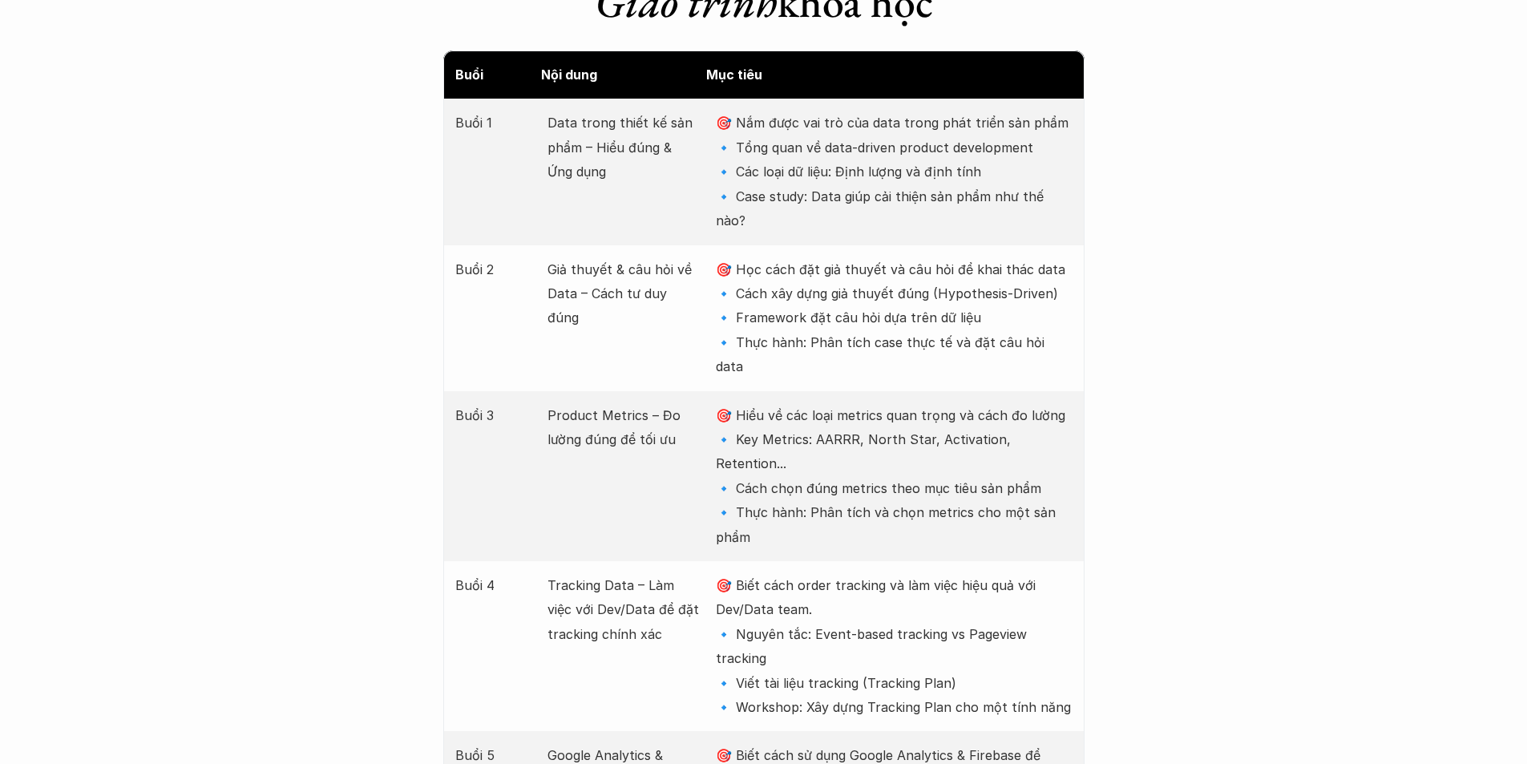
drag, startPoint x: 758, startPoint y: 345, endPoint x: 1015, endPoint y: 340, distance: 257.4
click at [848, 403] on p "🎯 Hiểu về các loại metrics quan trọng và cách đo lường 🔹 Key Metrics: AARRR, No…" at bounding box center [894, 476] width 356 height 146
drag, startPoint x: 750, startPoint y: 373, endPoint x: 976, endPoint y: 365, distance: 226.2
click at [848, 403] on p "🎯 Hiểu về các loại metrics quan trọng và cách đo lường 🔹 Key Metrics: AARRR, No…" at bounding box center [894, 476] width 356 height 146
drag, startPoint x: 802, startPoint y: 483, endPoint x: 1056, endPoint y: 523, distance: 258.0
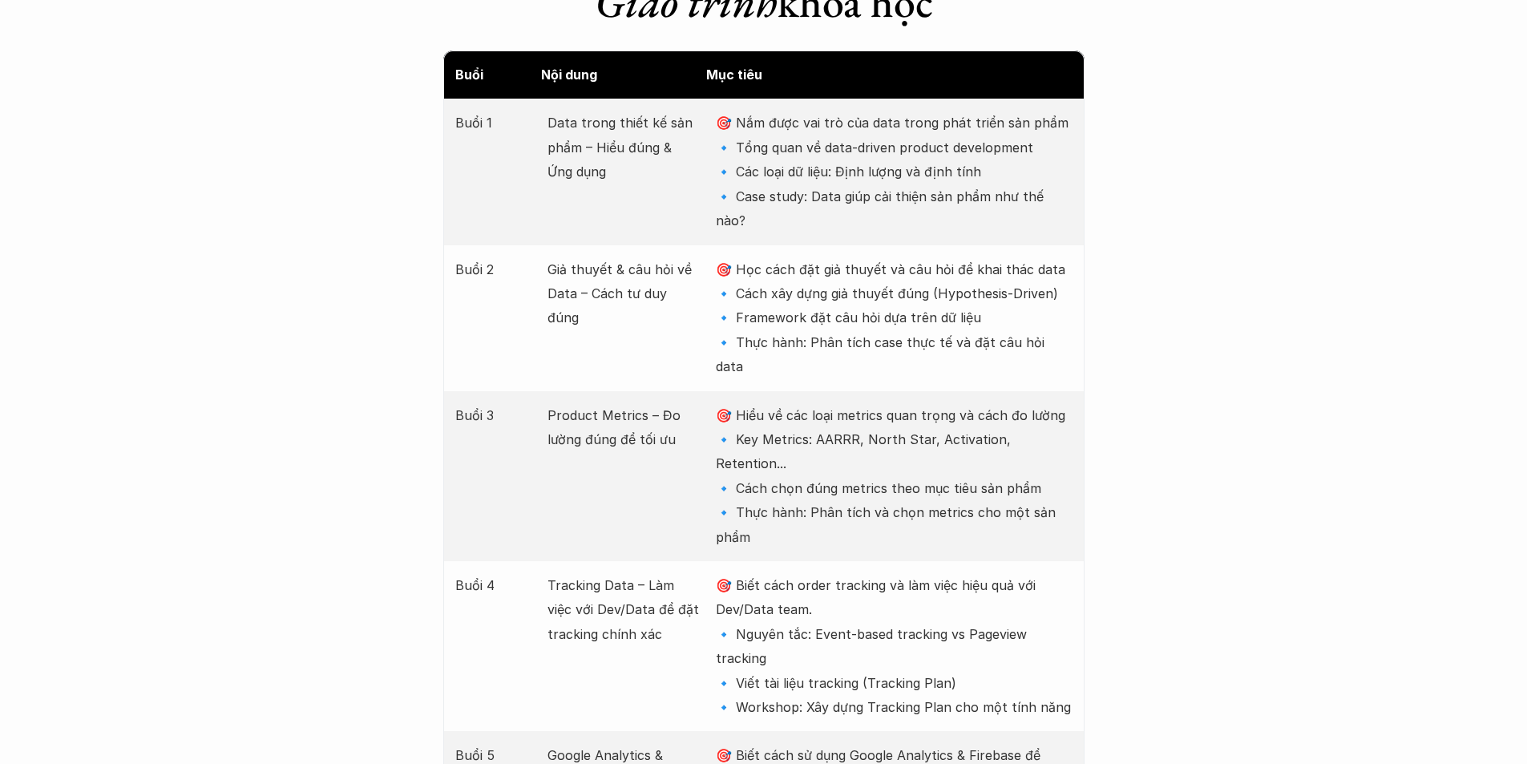
click at [848, 573] on p "🎯 Biết cách order tracking và làm việc hiệu quả với Dev/Data team. 🔹 Nguyên tắc…" at bounding box center [894, 646] width 356 height 146
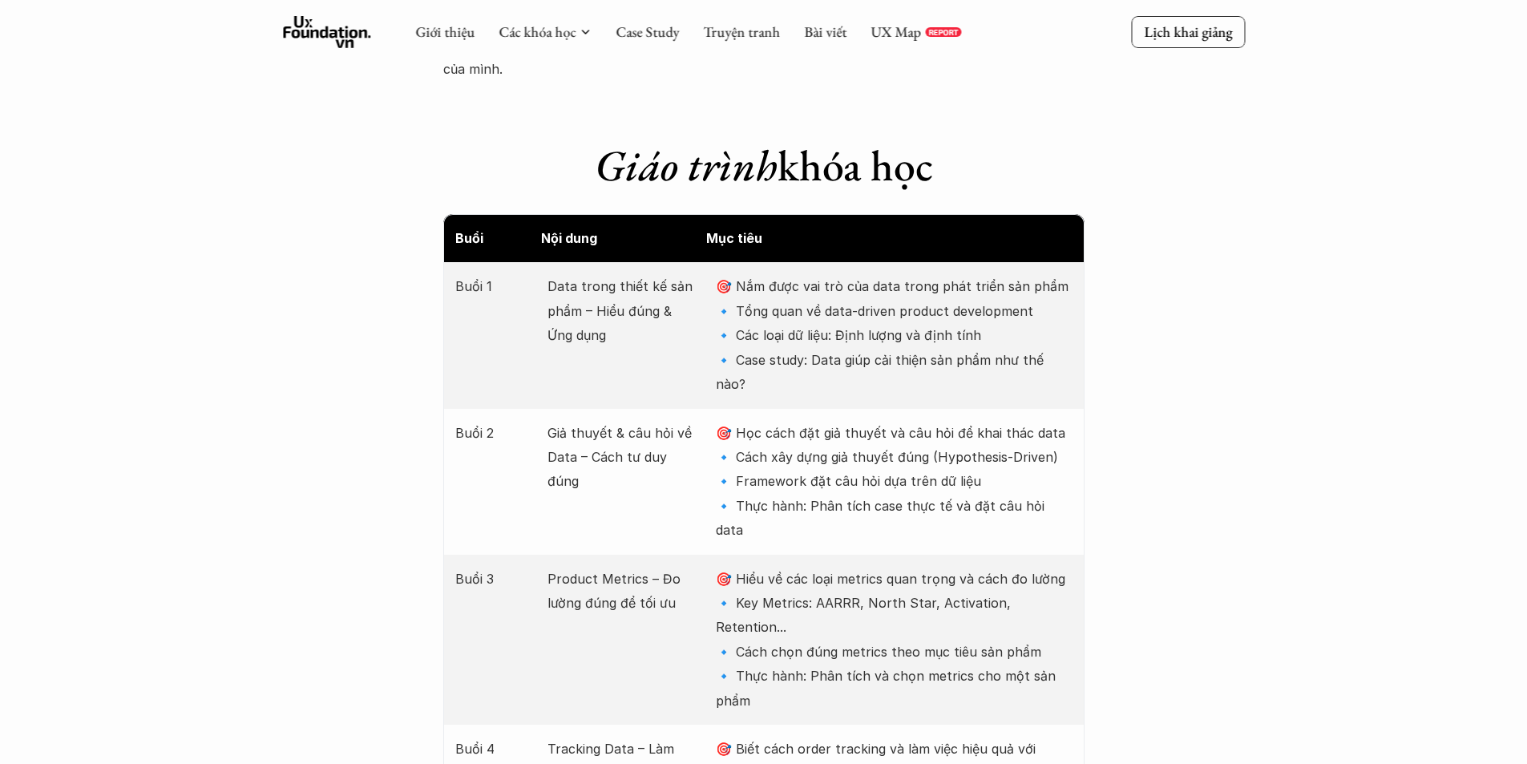
scroll to position [1683, 0]
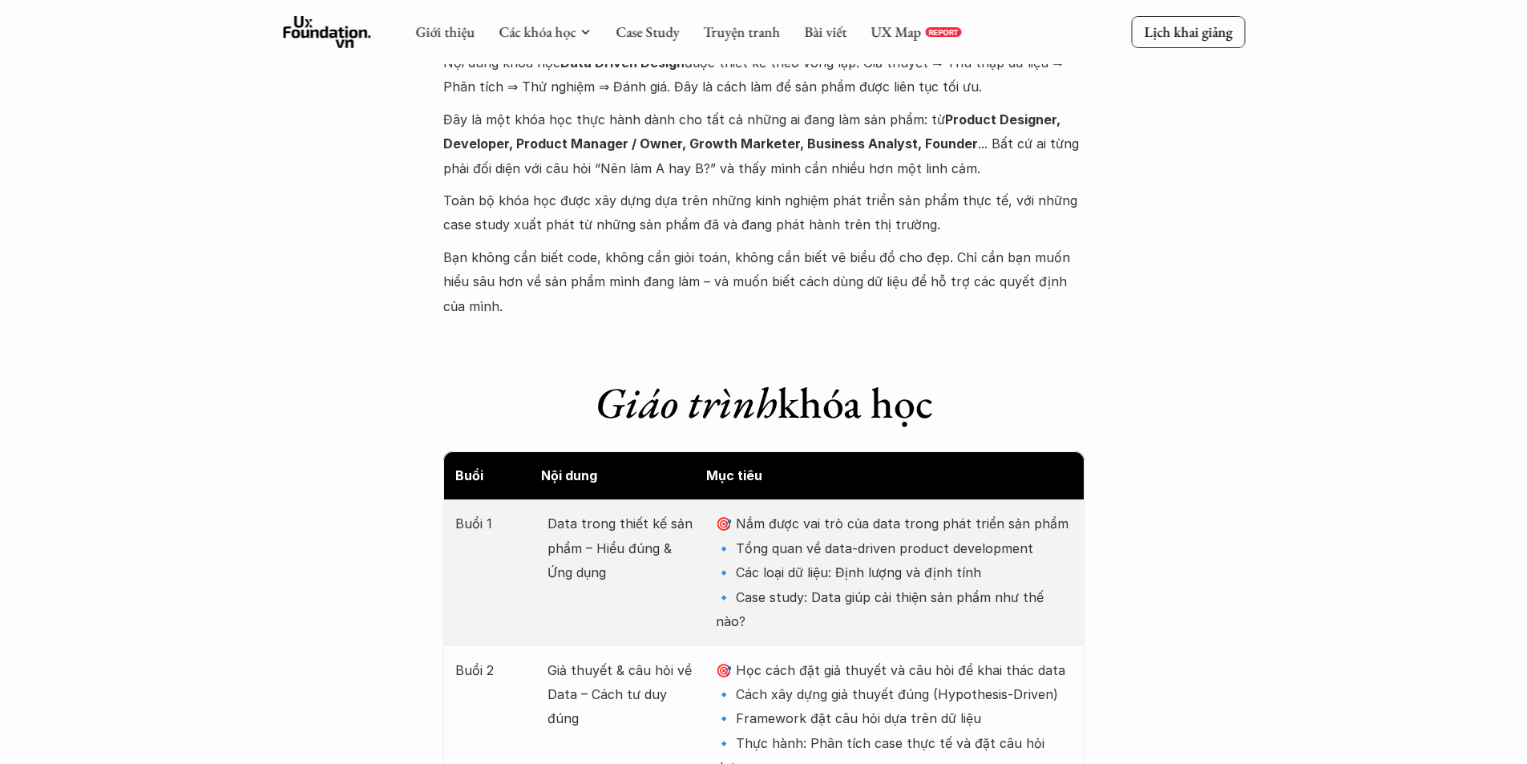
click at [821, 377] on h1 "Giáo trình khóa học" at bounding box center [763, 403] width 641 height 52
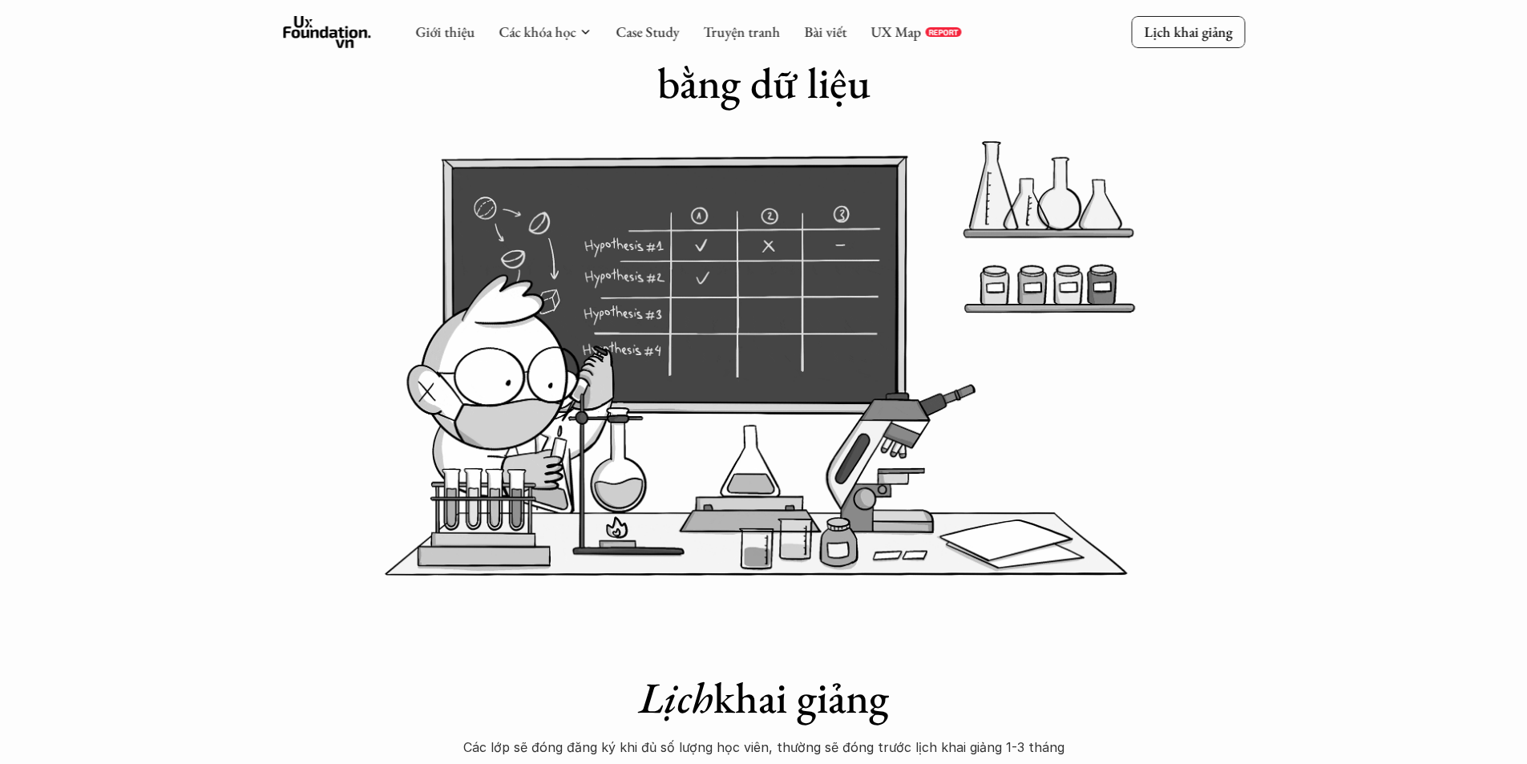
scroll to position [0, 0]
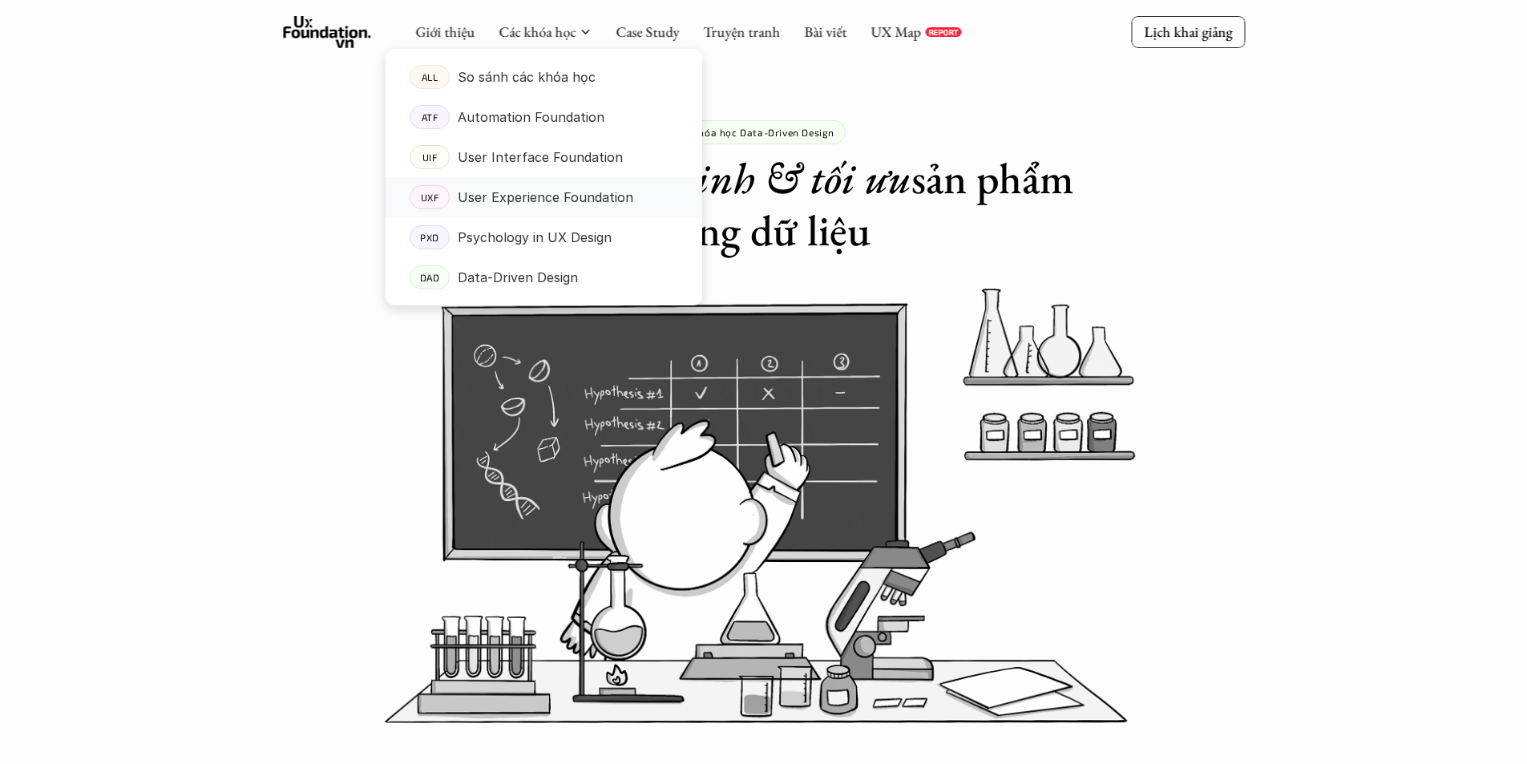
click at [535, 202] on p "User Experience Foundation" at bounding box center [546, 197] width 176 height 24
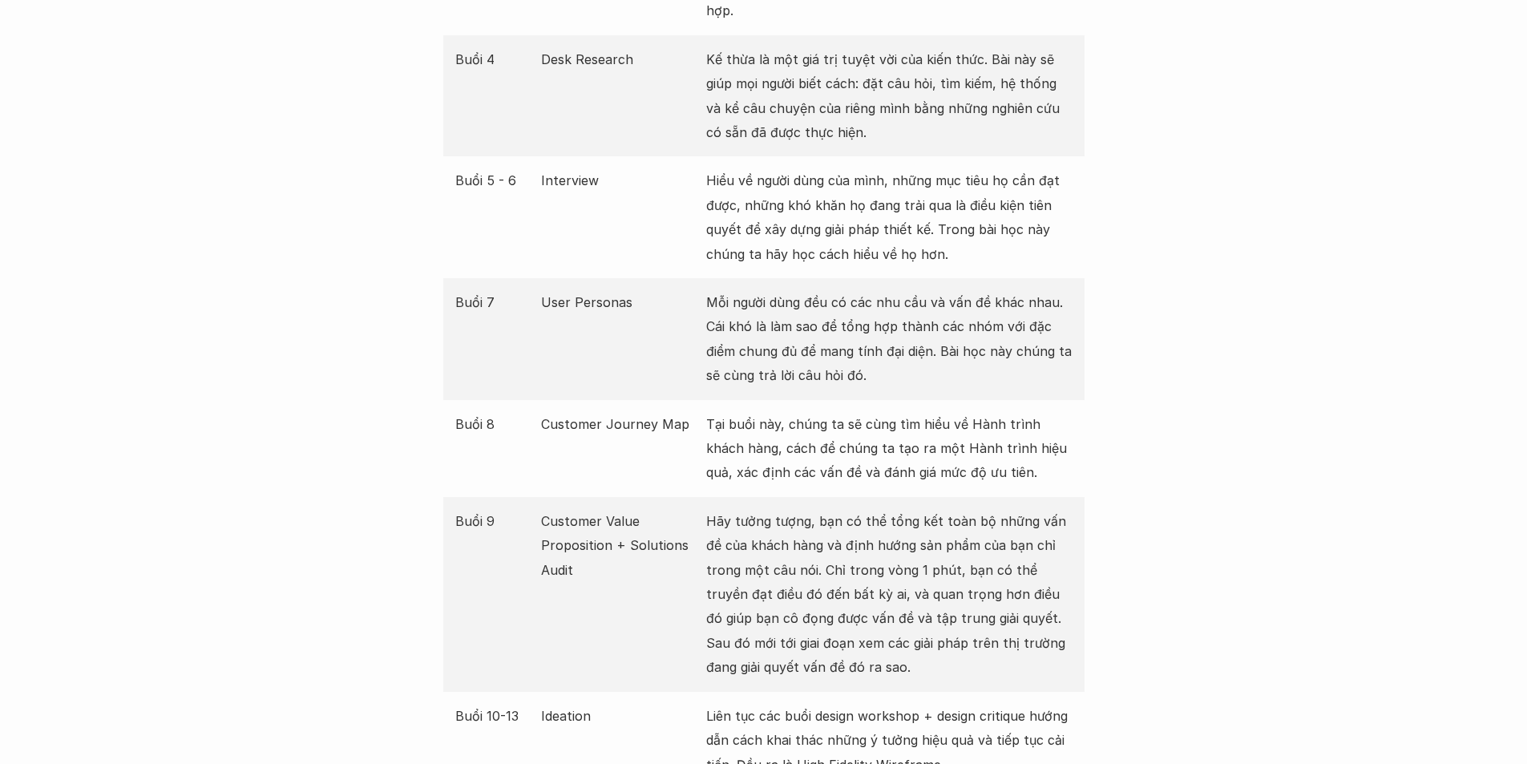
scroll to position [2645, 0]
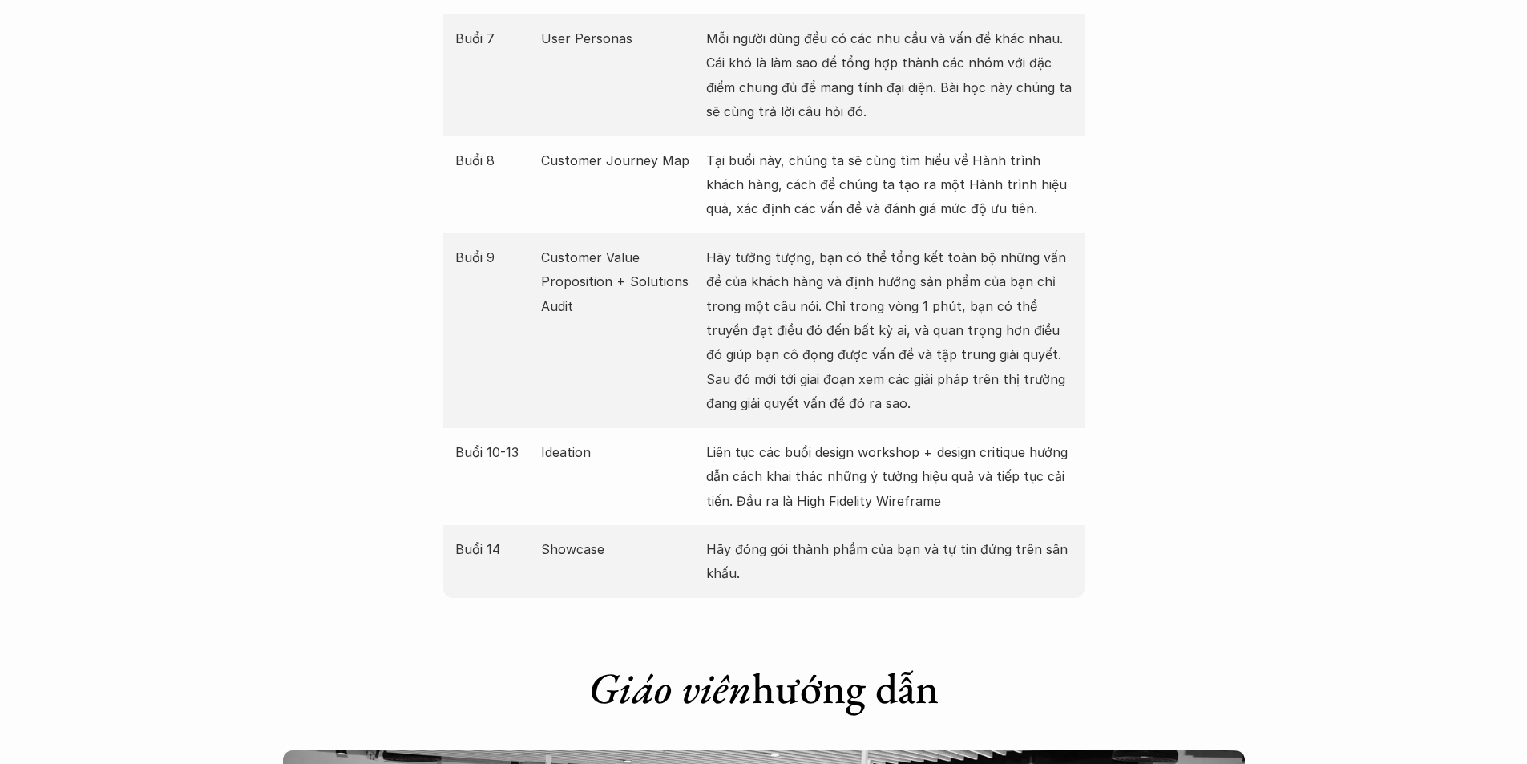
drag, startPoint x: 801, startPoint y: 248, endPoint x: 821, endPoint y: 349, distance: 103.0
click at [821, 349] on p "Hãy tưởng tượng, bạn có thể tổng kết toàn bộ những vấn đề của khách hàng và địn…" at bounding box center [889, 330] width 366 height 171
drag, startPoint x: 733, startPoint y: 169, endPoint x: 1016, endPoint y: 190, distance: 284.5
click at [848, 190] on p "Tại buổi này, chúng ta sẽ cùng tìm hiểu về Hành trình khách hàng, cách để chúng…" at bounding box center [889, 184] width 366 height 73
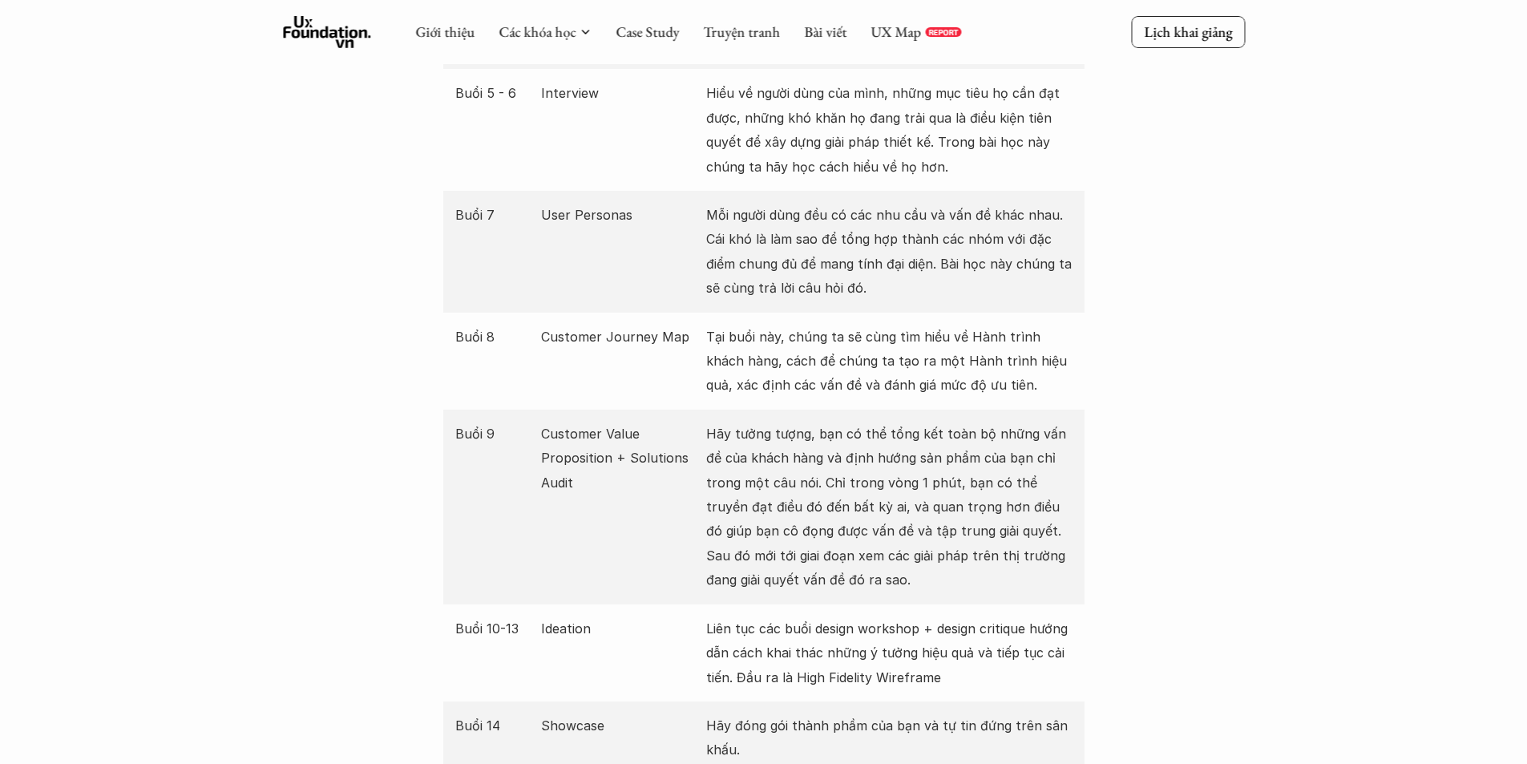
scroll to position [2325, 0]
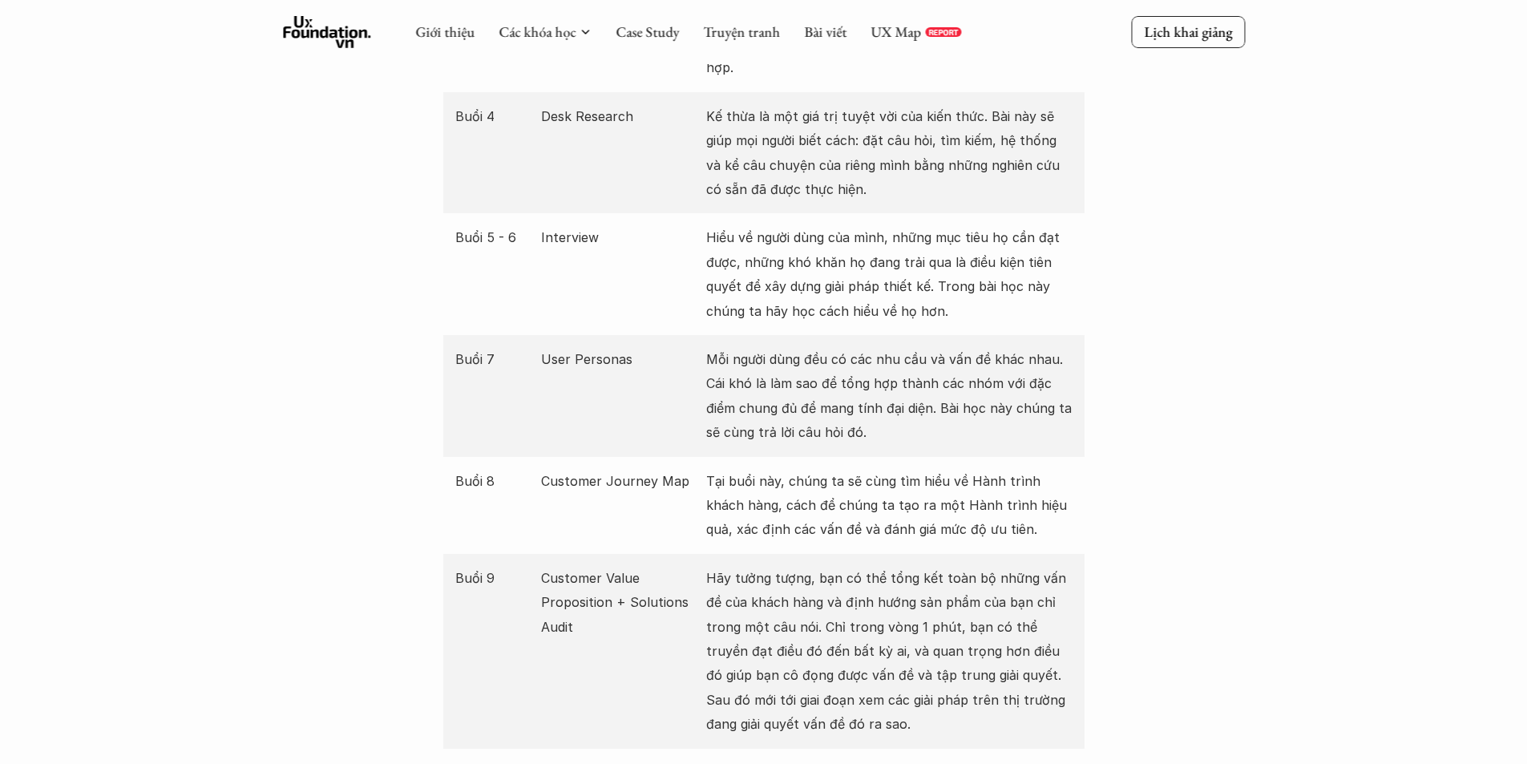
drag, startPoint x: 732, startPoint y: 201, endPoint x: 1006, endPoint y: 281, distance: 285.4
click at [848, 280] on p "Hiểu về người dùng của mình, những mục tiêu họ cần đạt được, những khó khăn họ …" at bounding box center [889, 274] width 366 height 98
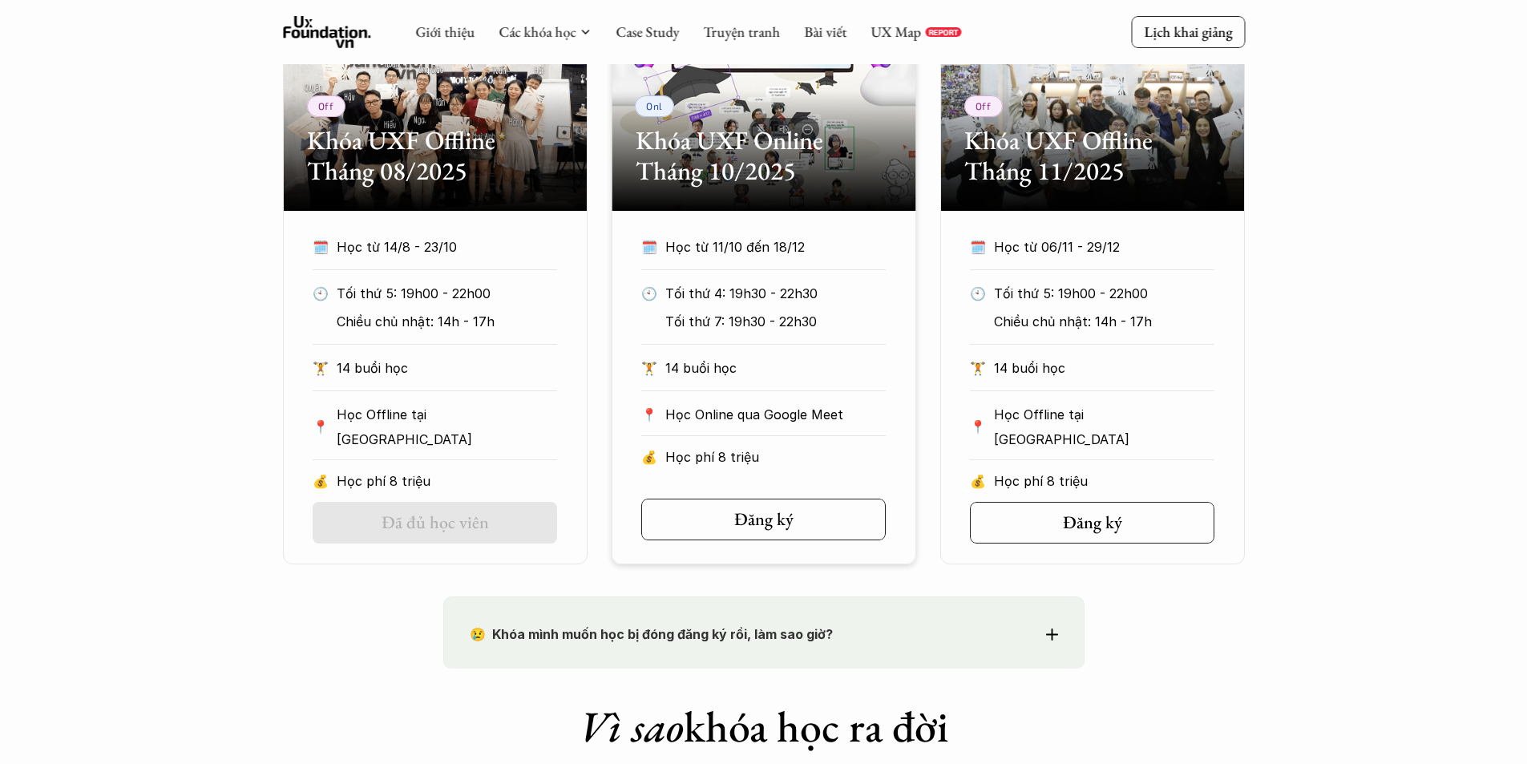
scroll to position [802, 0]
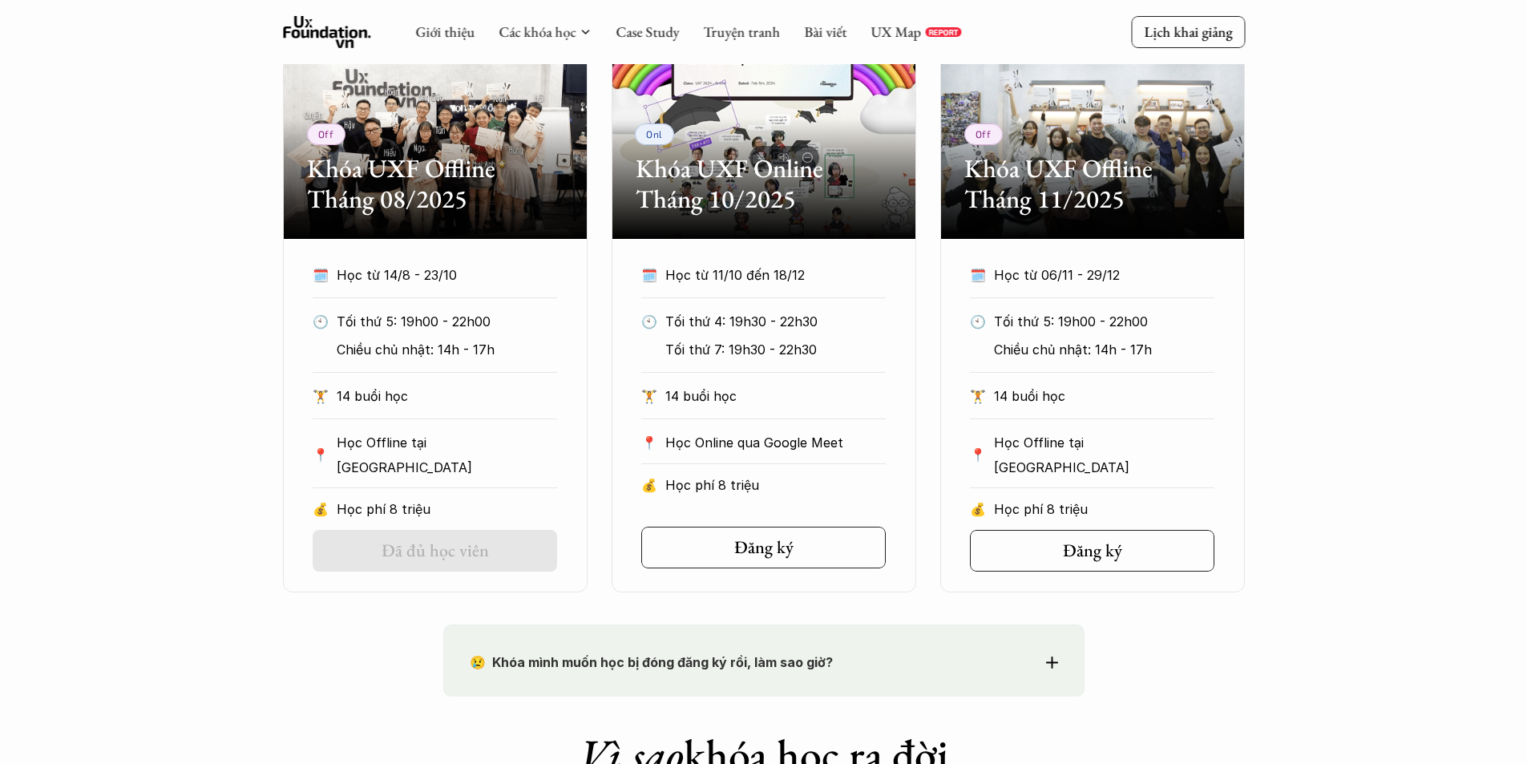
click at [845, 34] on div "Giới thiệu Các khóa học Case Study Truyện tranh Bài viết UX Map REPORT" at bounding box center [688, 32] width 546 height 32
click at [832, 30] on link "Bài viết" at bounding box center [825, 31] width 42 height 18
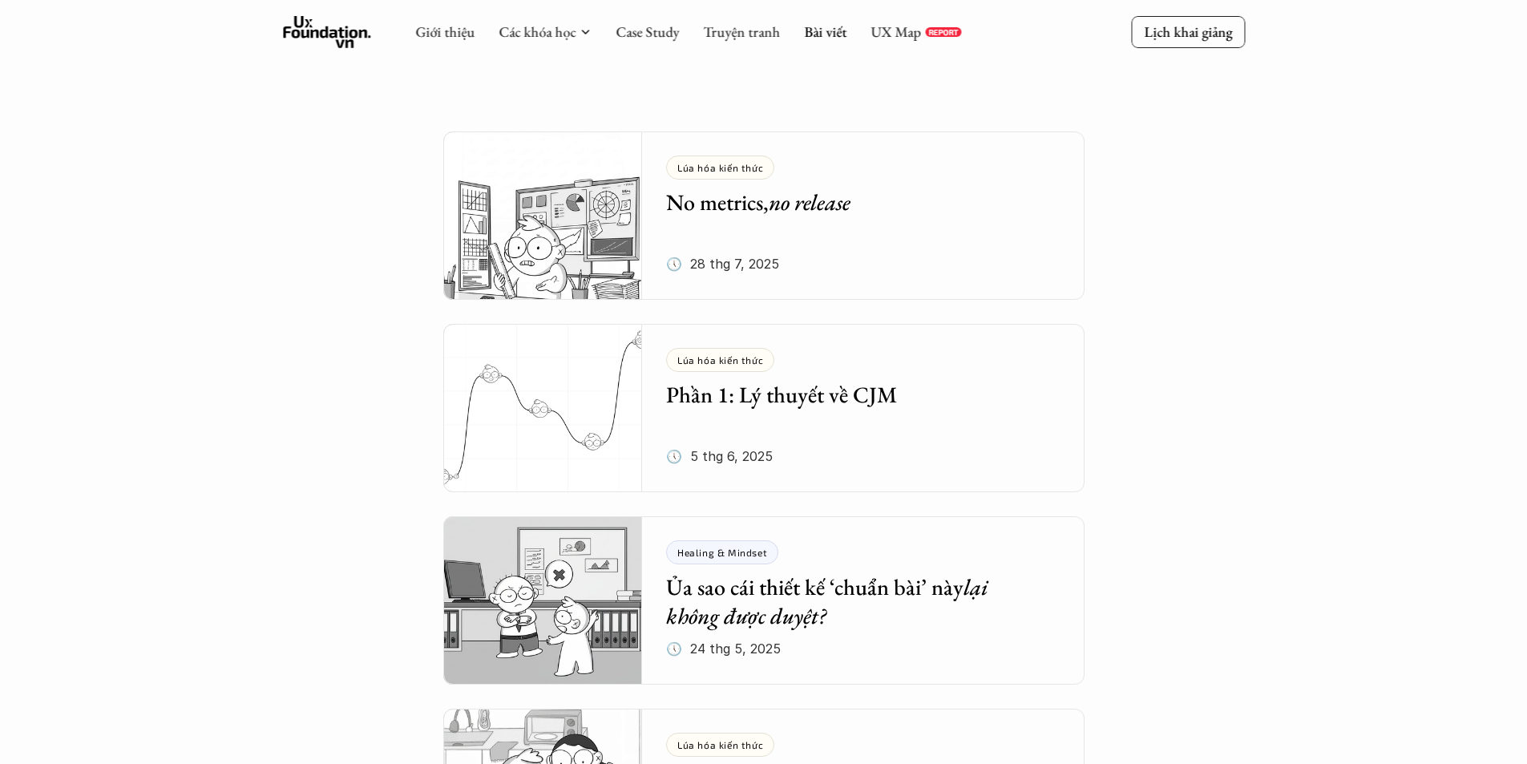
scroll to position [80, 0]
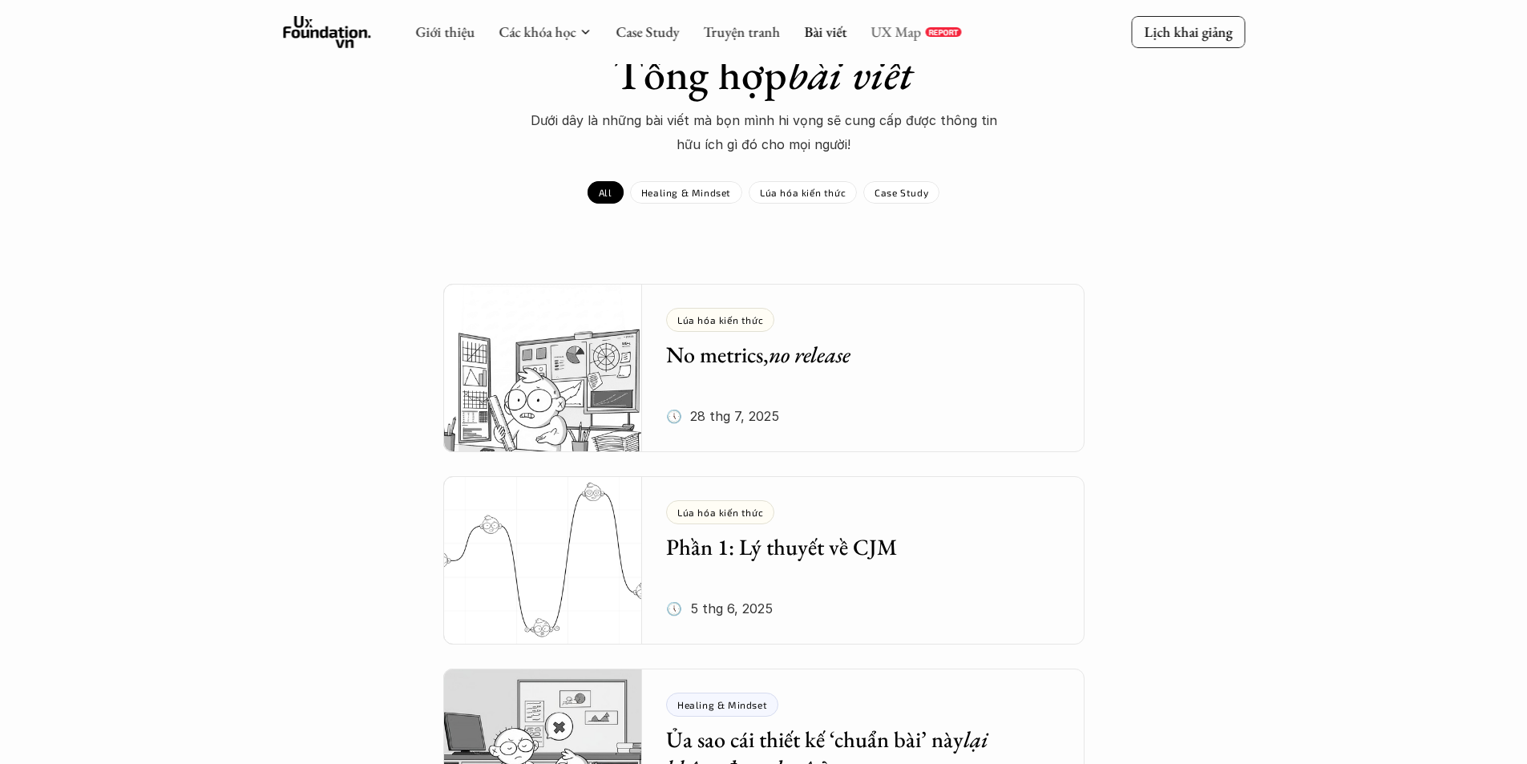
click at [848, 28] on link "UX Map" at bounding box center [896, 31] width 51 height 18
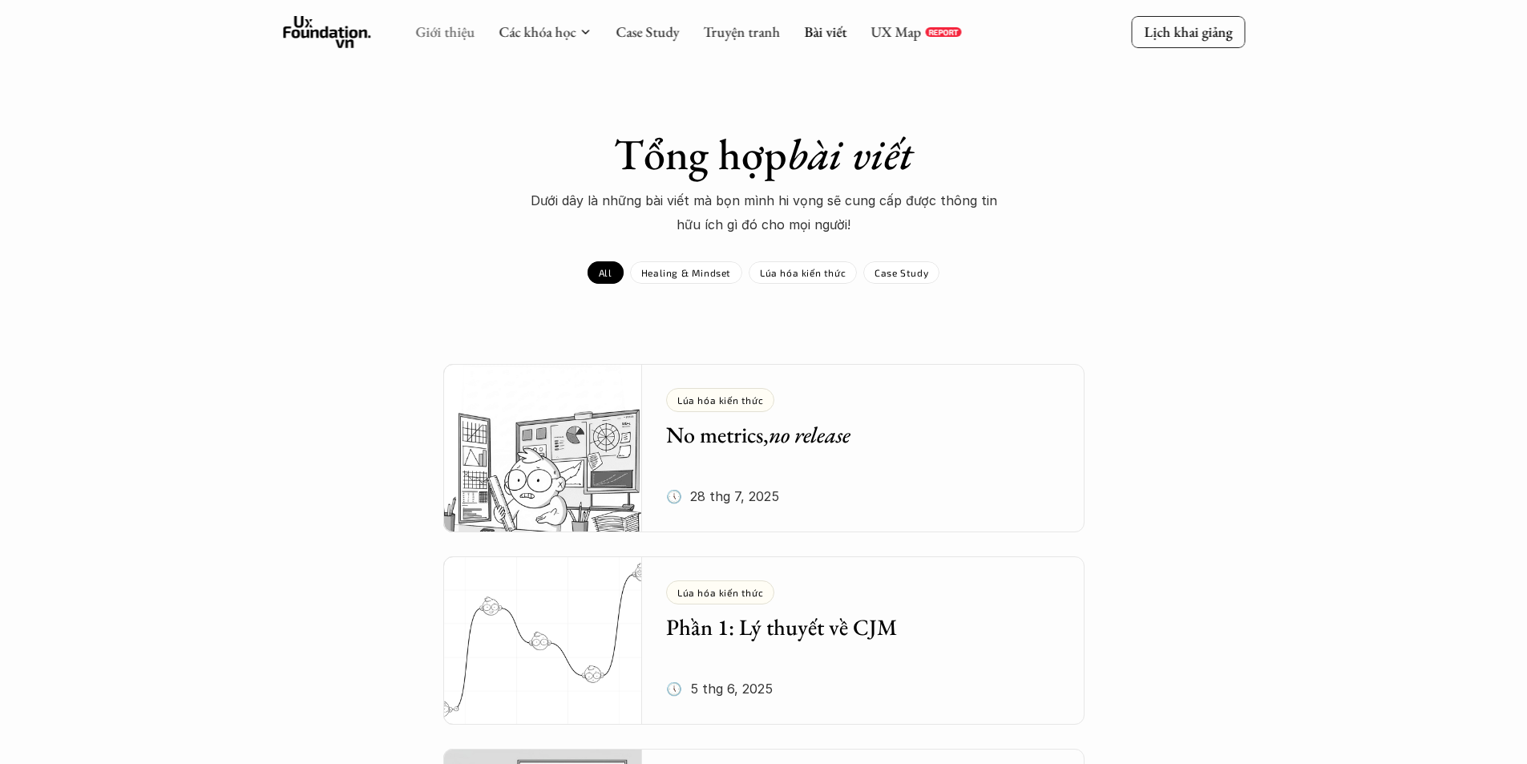
click at [451, 30] on link "Giới thiệu" at bounding box center [444, 31] width 59 height 18
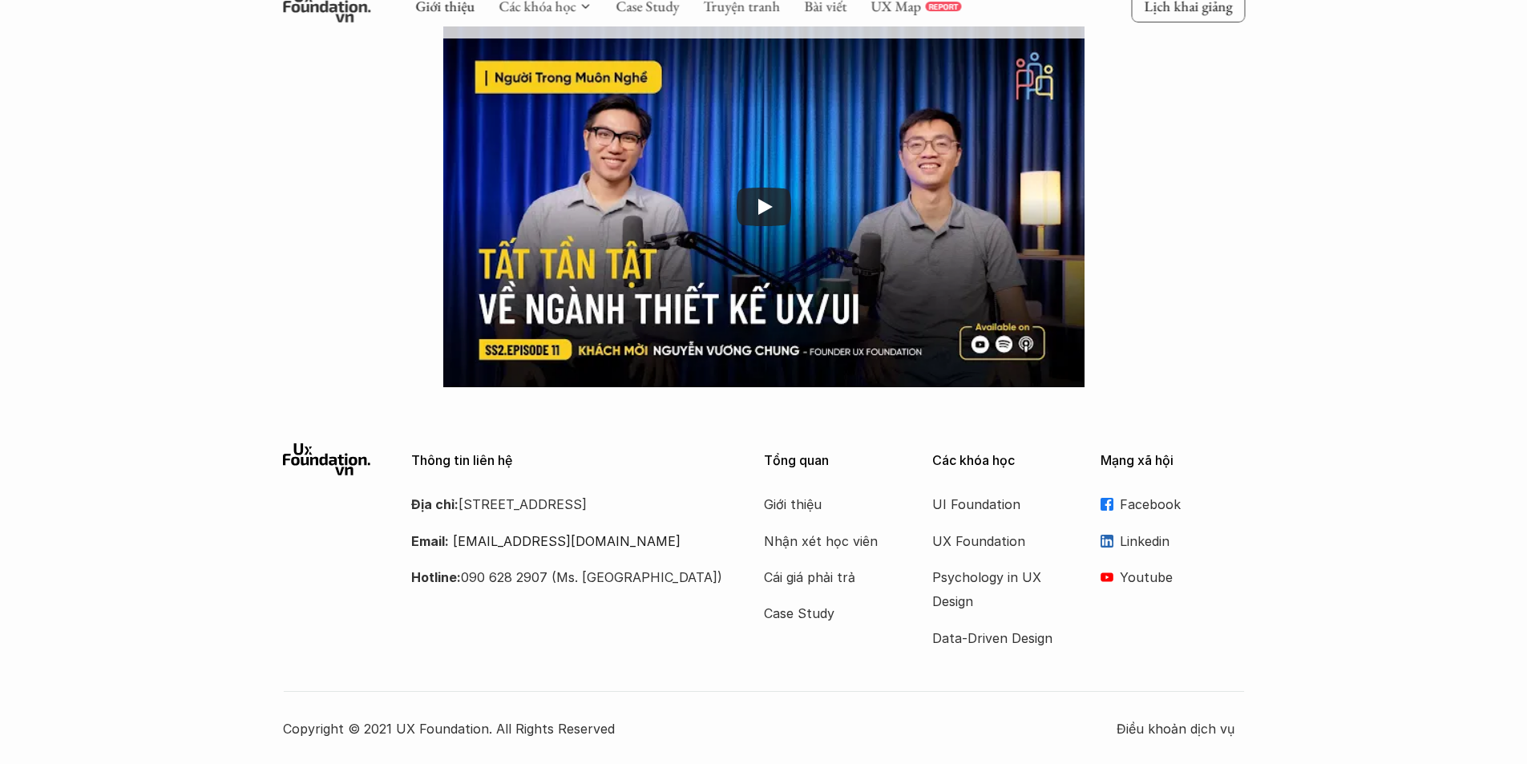
scroll to position [2531, 0]
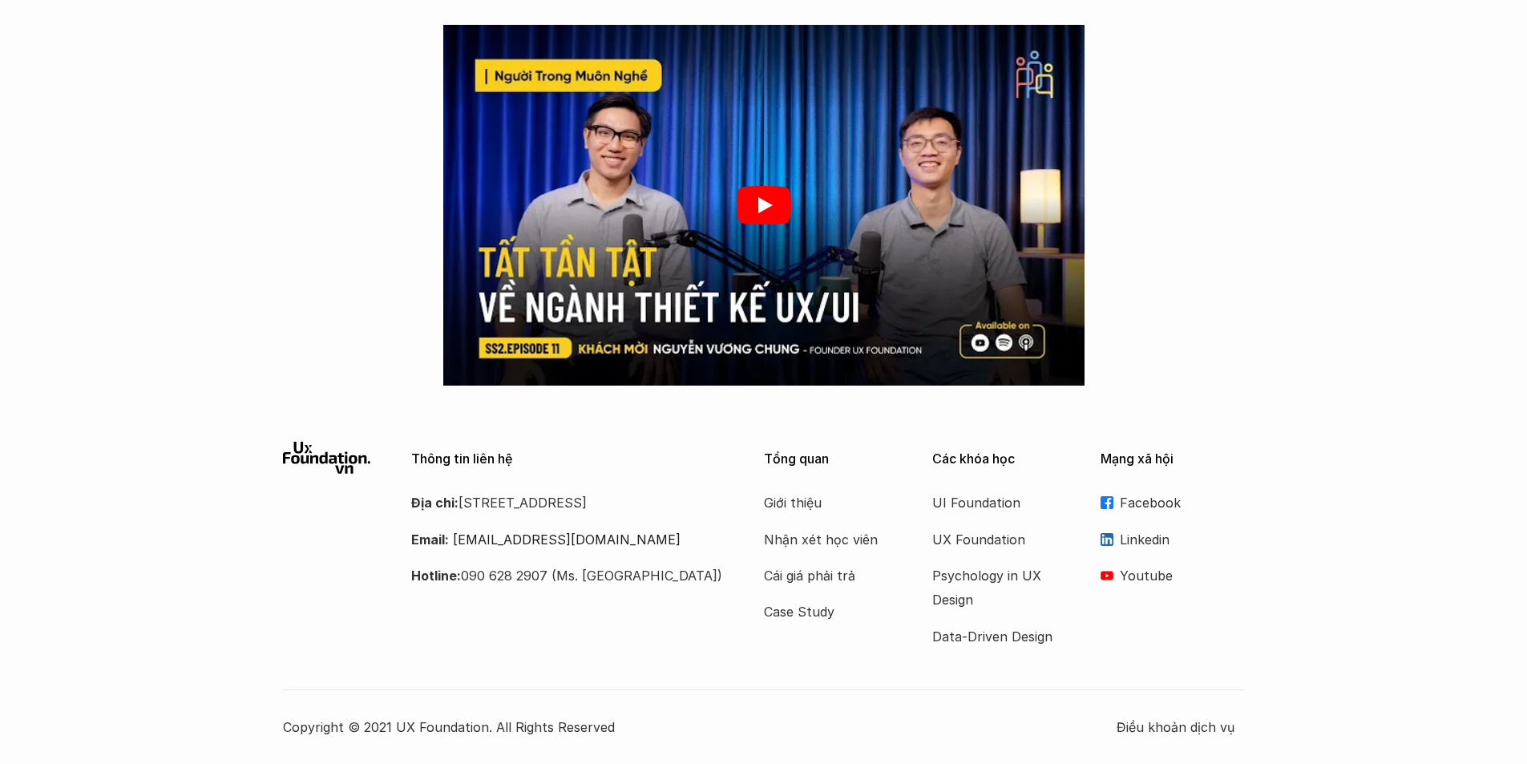
click at [568, 310] on div at bounding box center [763, 205] width 641 height 361
